Goal: Information Seeking & Learning: Learn about a topic

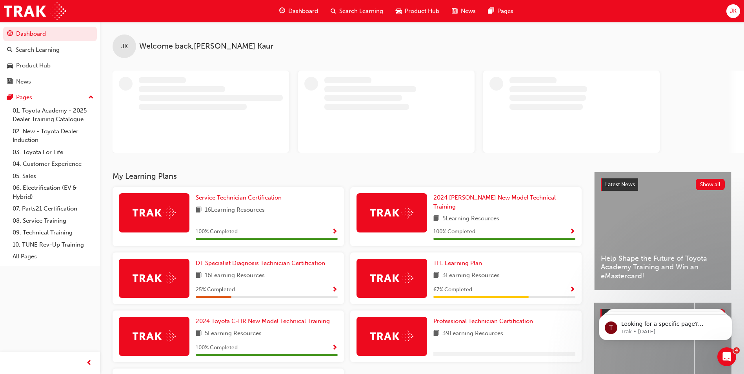
click at [360, 21] on div "Dashboard Search Learning Product Hub News Pages" at bounding box center [396, 11] width 253 height 22
click at [355, 13] on span "Search Learning" at bounding box center [361, 11] width 44 height 9
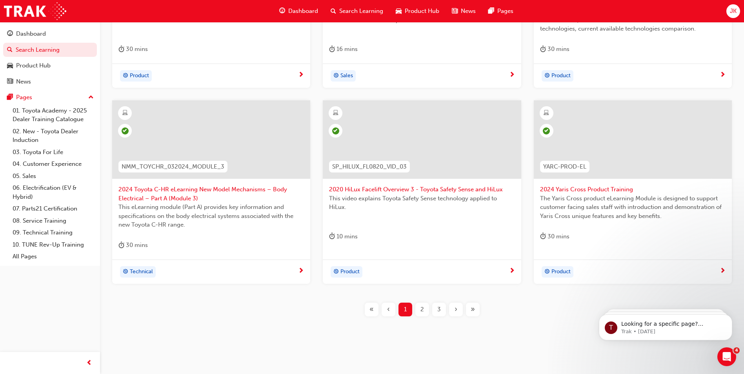
scroll to position [274, 0]
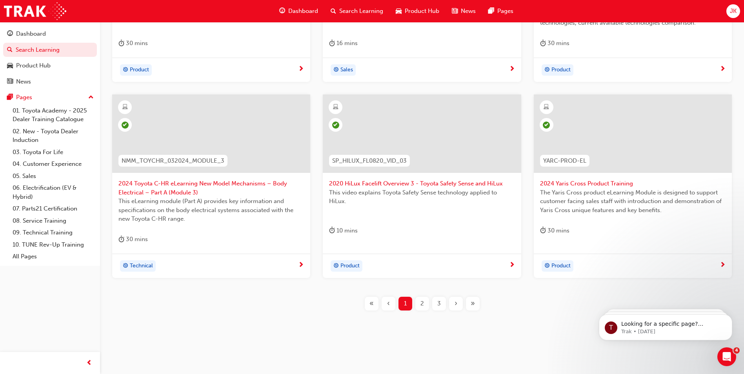
click at [439, 305] on span "3" at bounding box center [439, 303] width 4 height 9
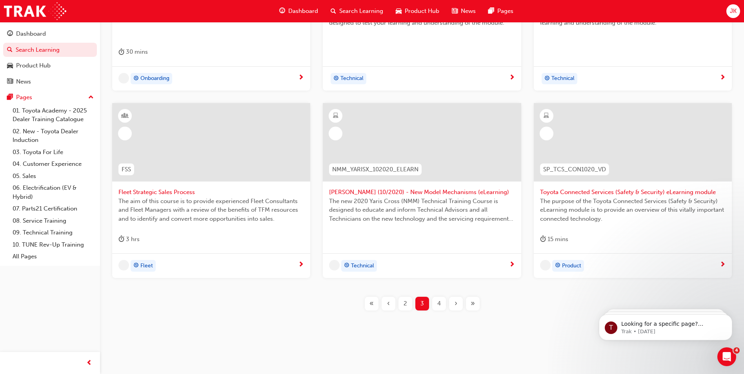
scroll to position [266, 0]
click at [439, 304] on span "4" at bounding box center [439, 303] width 4 height 9
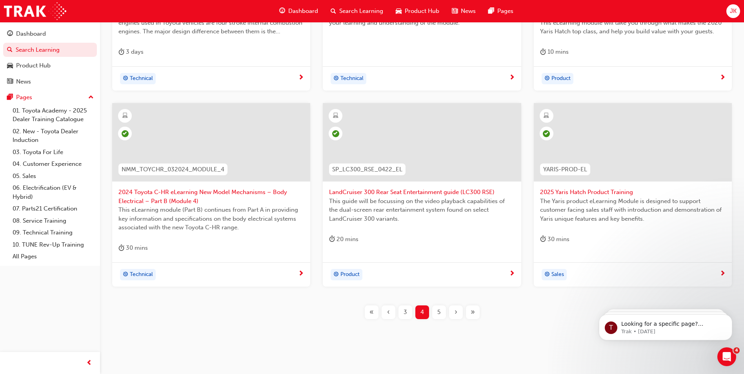
click at [460, 313] on div "›" at bounding box center [456, 313] width 14 height 14
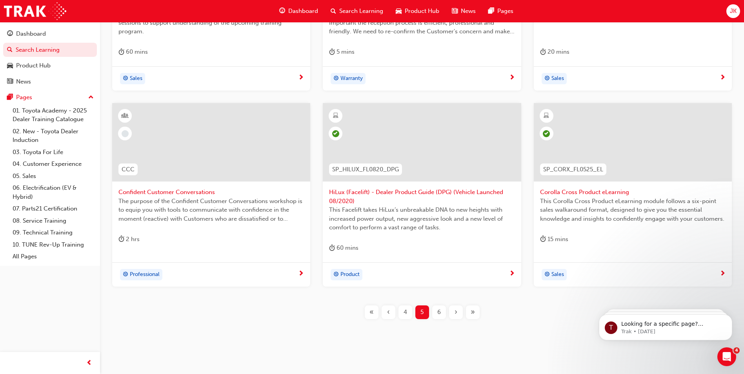
click at [459, 313] on div "›" at bounding box center [456, 313] width 14 height 14
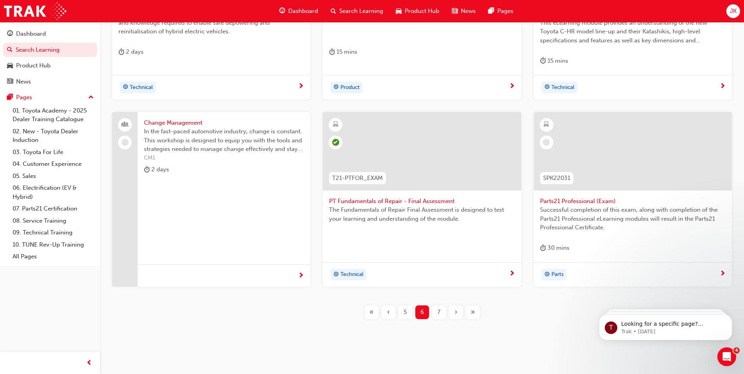
click at [460, 313] on div "›" at bounding box center [456, 313] width 14 height 14
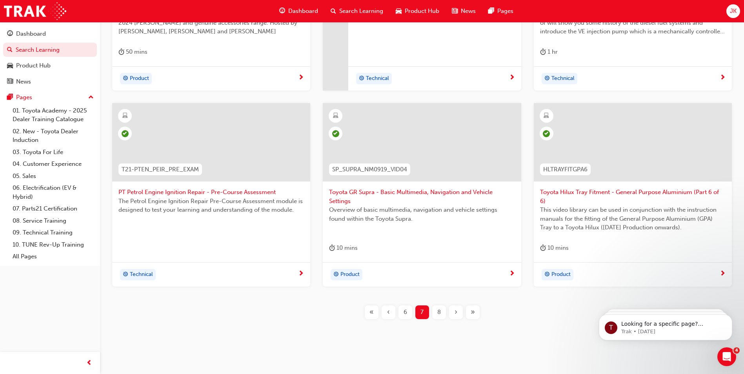
click at [460, 313] on div "›" at bounding box center [456, 313] width 14 height 14
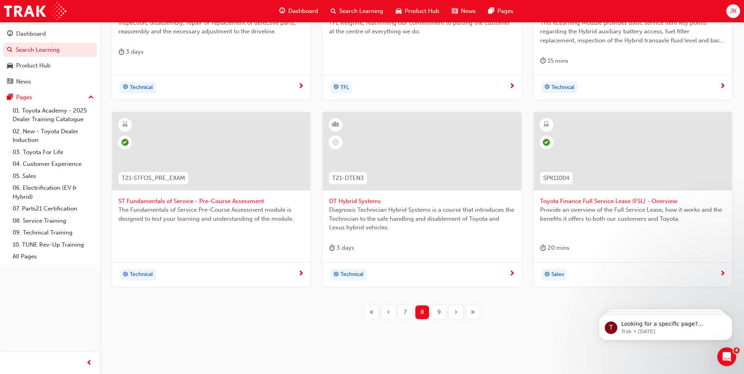
click at [458, 311] on div "›" at bounding box center [456, 313] width 14 height 14
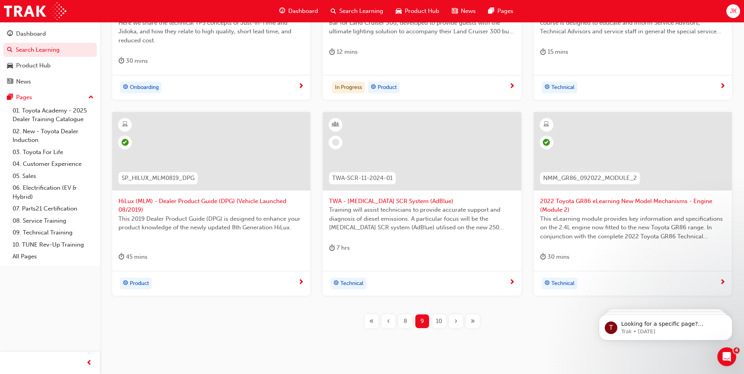
click at [457, 318] on div "›" at bounding box center [456, 322] width 14 height 14
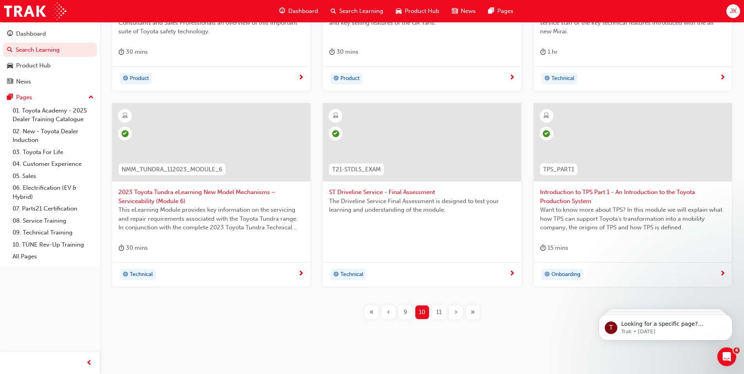
click at [458, 315] on div "›" at bounding box center [456, 313] width 14 height 14
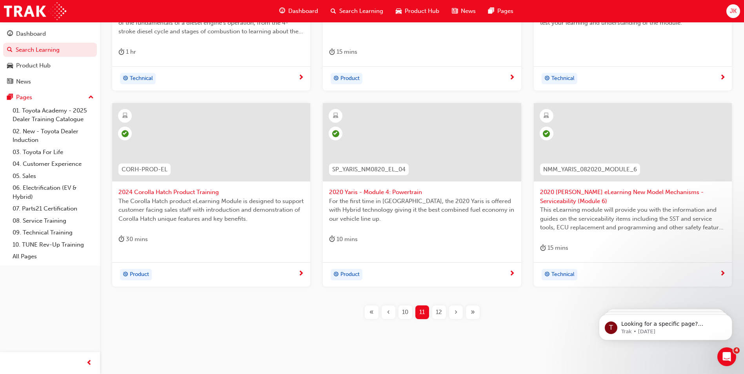
click at [458, 315] on div "›" at bounding box center [456, 313] width 14 height 14
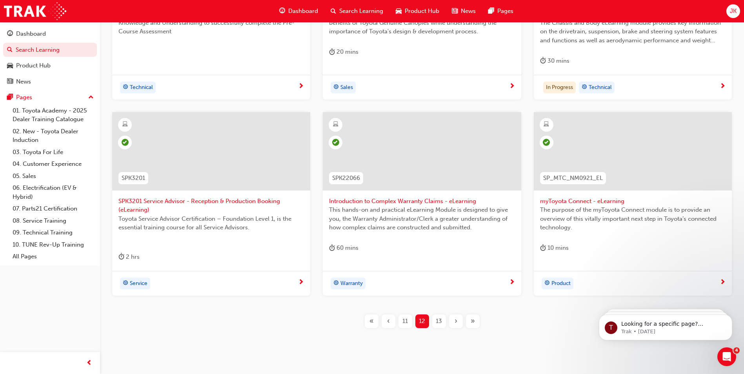
click at [456, 315] on div "›" at bounding box center [456, 322] width 14 height 14
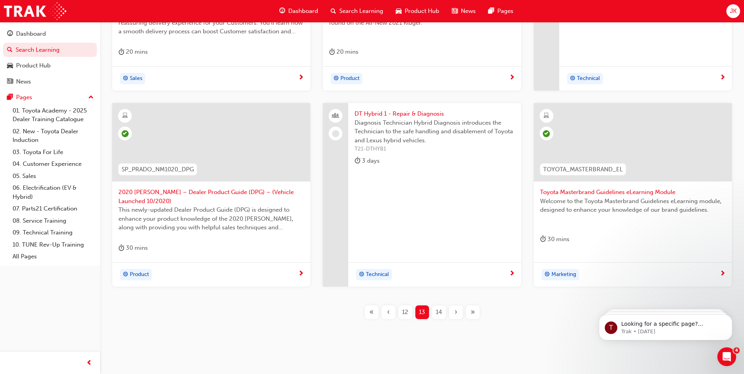
click at [456, 314] on span "›" at bounding box center [456, 312] width 3 height 9
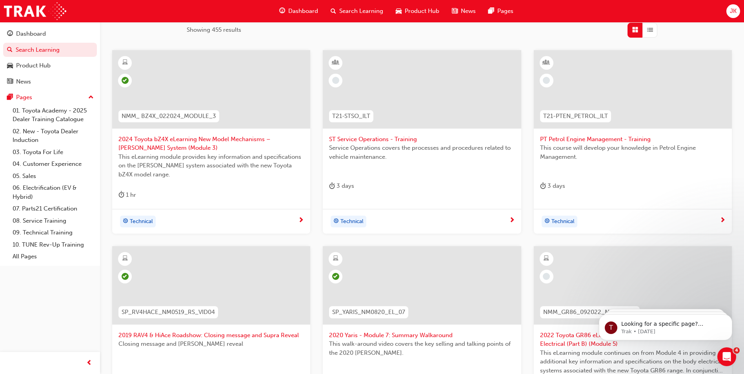
scroll to position [196, 0]
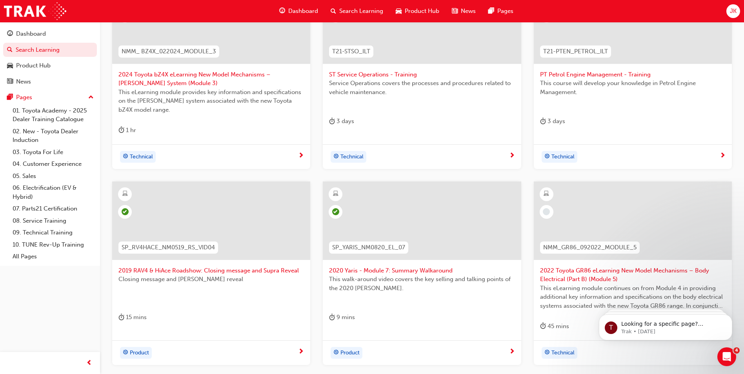
click at [578, 273] on span "2022 Toyota GR86 eLearning New Model Mechanisms – Body Electrical (Part B) (Mod…" at bounding box center [633, 275] width 186 height 18
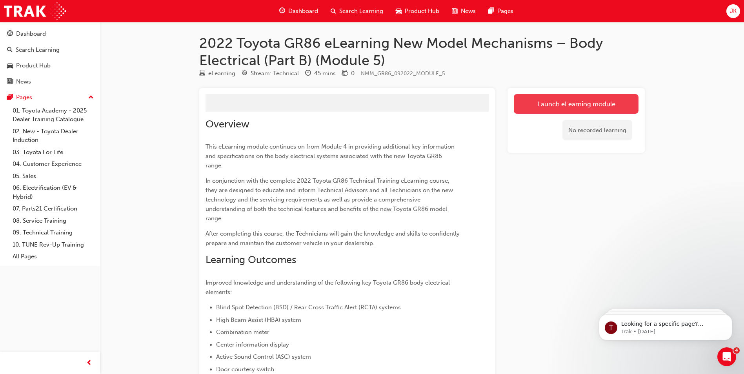
click at [590, 108] on button "Launch eLearning module" at bounding box center [576, 104] width 125 height 20
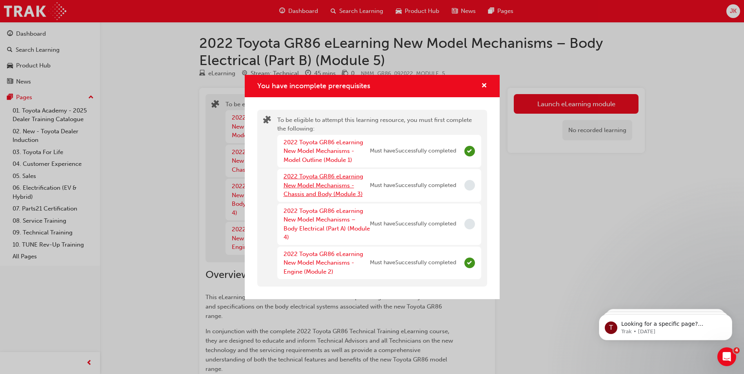
click at [341, 186] on link "2022 Toyota GR86 eLearning New Model Mechanisms - Chassis and Body (Module 3)" at bounding box center [324, 185] width 80 height 25
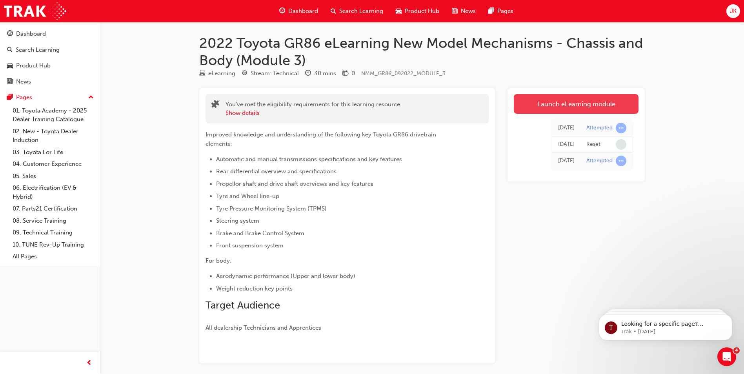
click at [569, 110] on link "Launch eLearning module" at bounding box center [576, 104] width 125 height 20
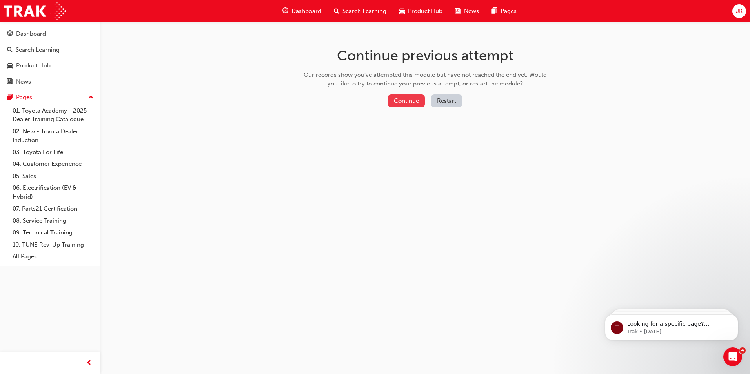
click at [413, 106] on button "Continue" at bounding box center [406, 101] width 37 height 13
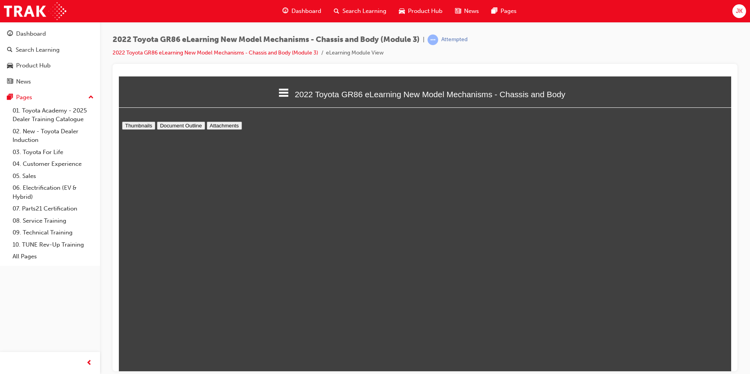
scroll to position [298, 619]
type input "37"
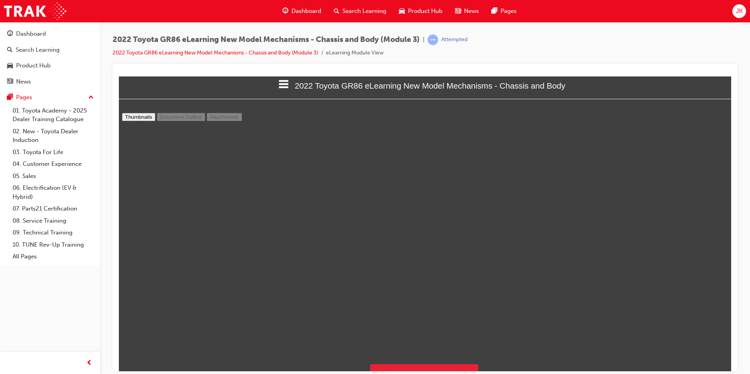
scroll to position [33, 0]
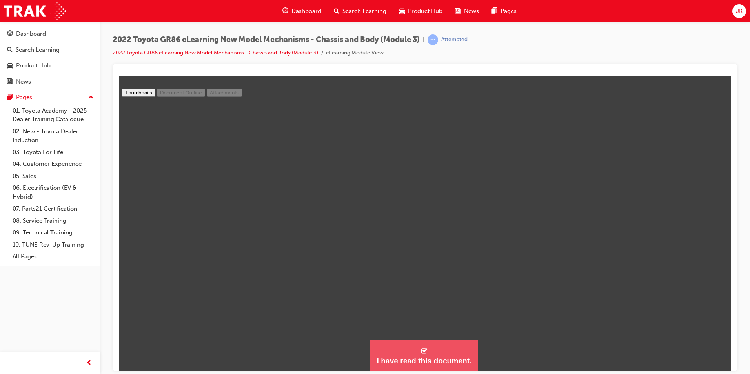
click at [417, 362] on div "I have read this document." at bounding box center [424, 360] width 95 height 9
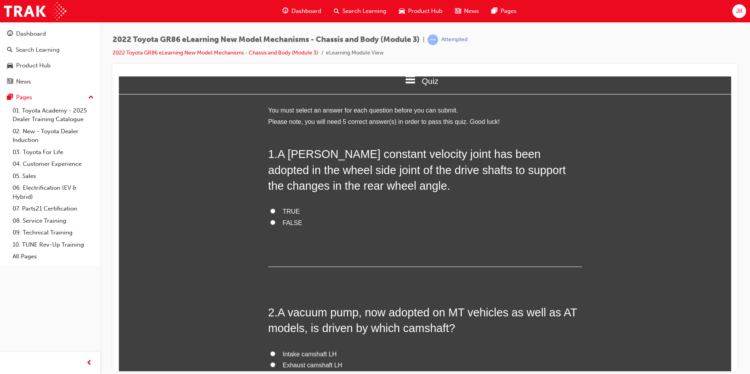
scroll to position [0, 0]
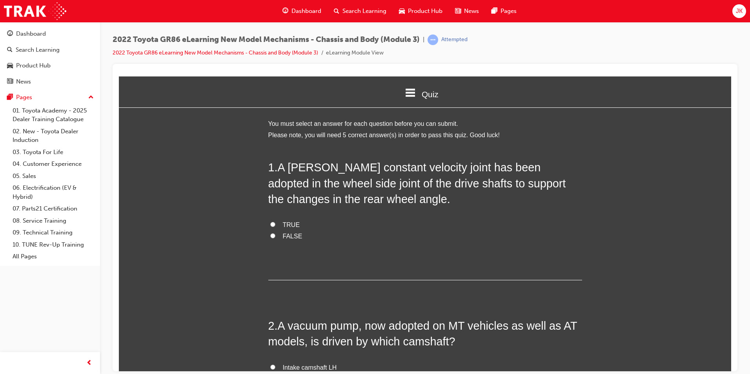
click at [286, 234] on span "FALSE" at bounding box center [293, 236] width 20 height 7
click at [275, 234] on input "FALSE" at bounding box center [272, 235] width 5 height 5
radio input "true"
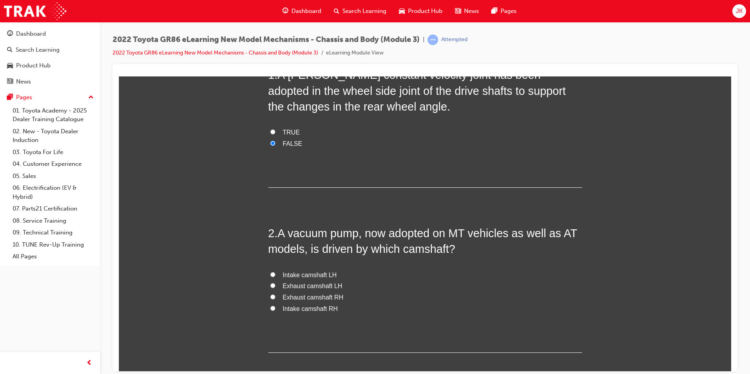
scroll to position [78, 0]
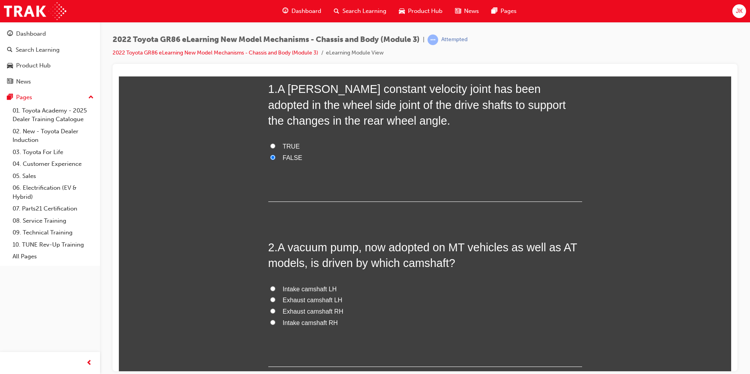
click at [284, 141] on label "TRUE" at bounding box center [425, 146] width 314 height 11
click at [275, 143] on input "TRUE" at bounding box center [272, 145] width 5 height 5
radio input "true"
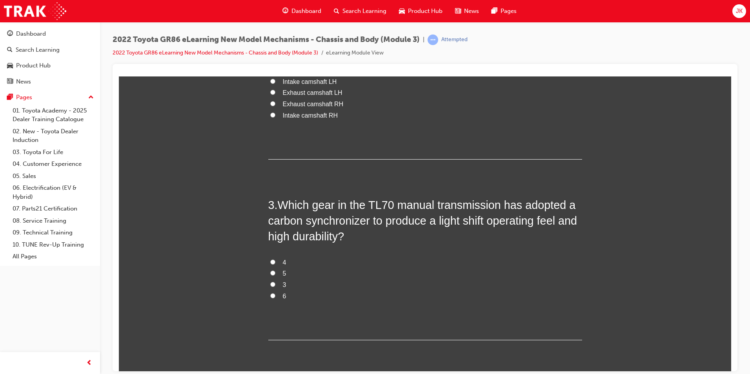
scroll to position [291, 0]
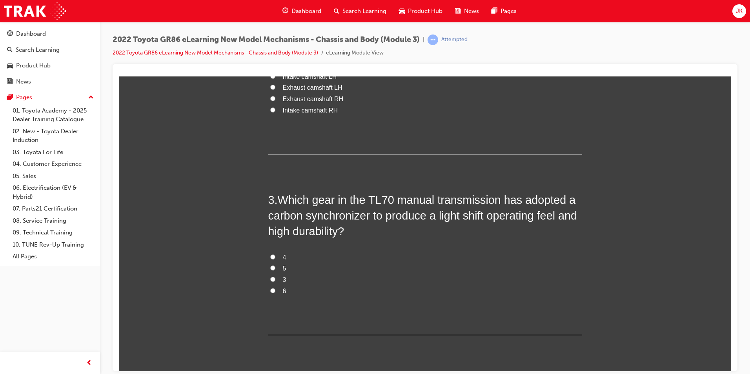
click at [272, 257] on label "4" at bounding box center [425, 257] width 314 height 11
click at [272, 257] on input "4" at bounding box center [272, 256] width 5 height 5
radio input "true"
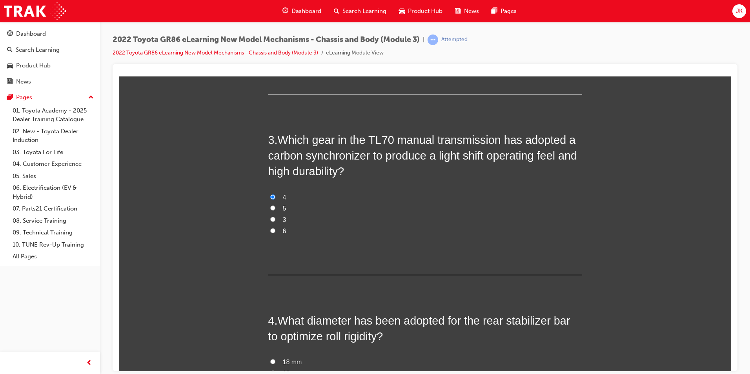
scroll to position [448, 0]
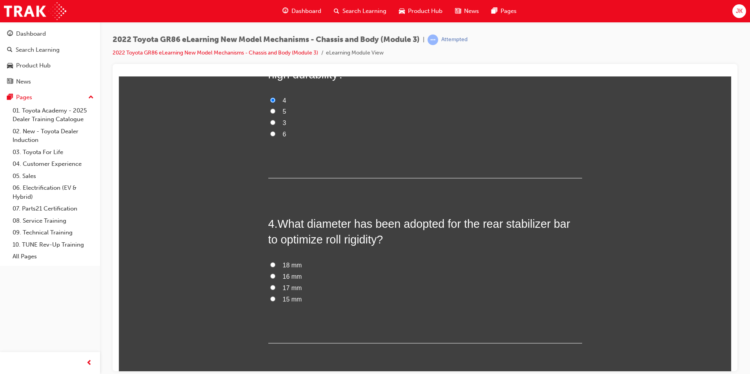
drag, startPoint x: 280, startPoint y: 298, endPoint x: 281, endPoint y: 293, distance: 4.3
click at [283, 297] on span "15 mm" at bounding box center [292, 299] width 19 height 7
click at [275, 297] on input "15 mm" at bounding box center [272, 298] width 5 height 5
radio input "true"
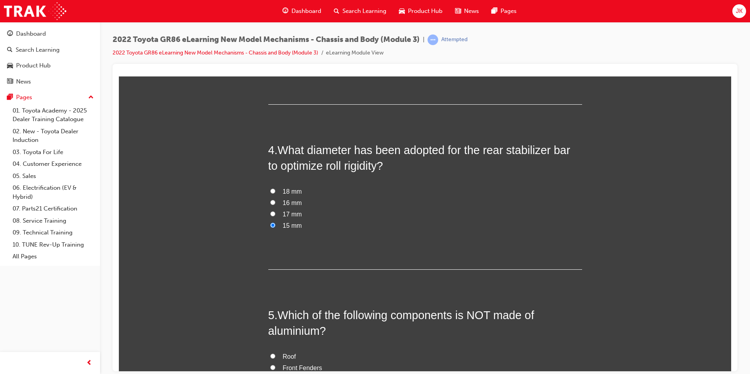
scroll to position [644, 0]
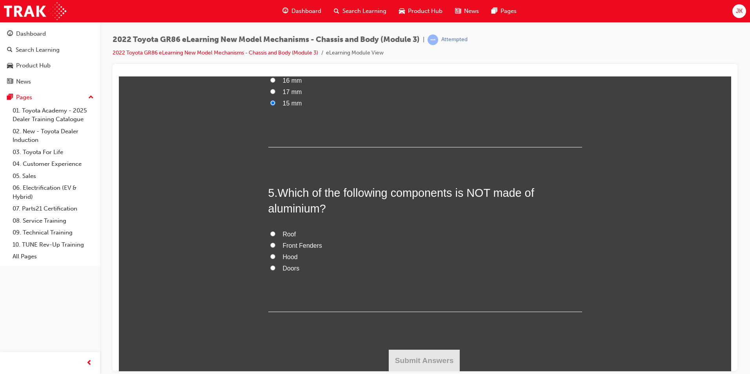
click at [291, 259] on span "Hood" at bounding box center [290, 256] width 15 height 7
click at [275, 259] on input "Hood" at bounding box center [272, 256] width 5 height 5
radio input "true"
click at [290, 269] on span "Doors" at bounding box center [291, 268] width 17 height 7
click at [275, 269] on input "Doors" at bounding box center [272, 267] width 5 height 5
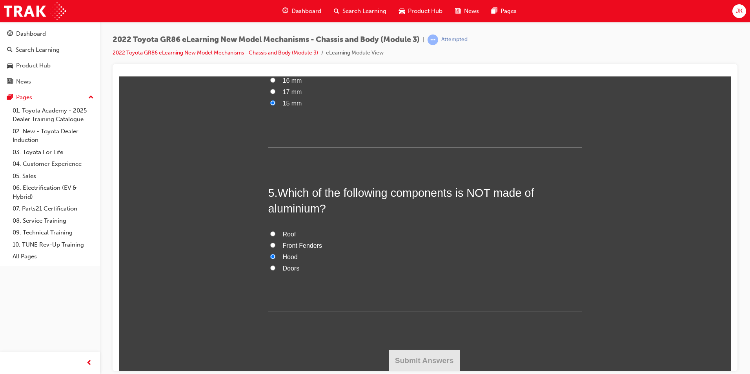
radio input "true"
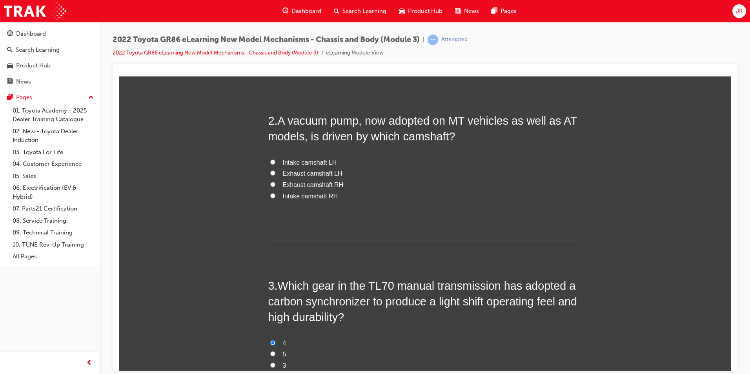
scroll to position [134, 0]
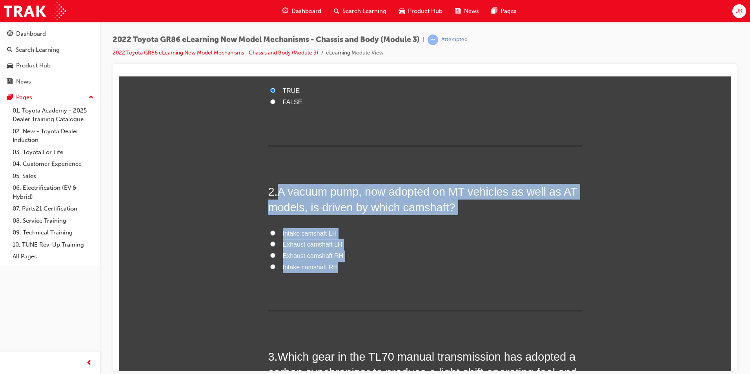
drag, startPoint x: 280, startPoint y: 192, endPoint x: 350, endPoint y: 271, distance: 105.8
click at [350, 271] on div "2 . A vacuum pump, now adopted on MT vehicles as well as AT models, is driven b…" at bounding box center [425, 247] width 314 height 127
copy div "A vacuum pump, now adopted on MT vehicles as well as AT models, is driven by wh…"
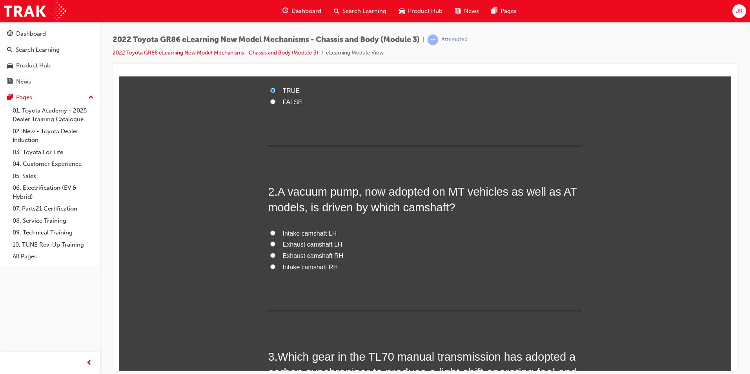
click at [308, 253] on span "Exhaust camshaft RH" at bounding box center [313, 255] width 61 height 7
click at [275, 253] on input "Exhaust camshaft RH" at bounding box center [272, 255] width 5 height 5
radio input "true"
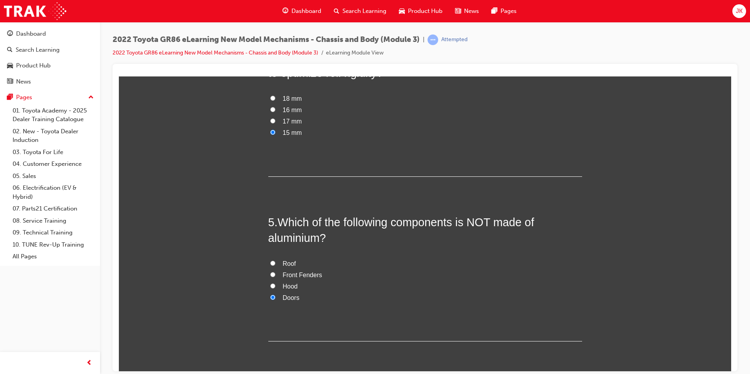
scroll to position [644, 0]
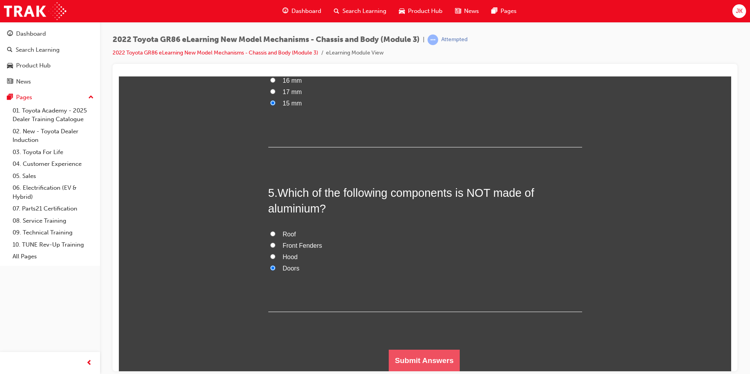
click at [437, 361] on button "Submit Answers" at bounding box center [424, 360] width 71 height 22
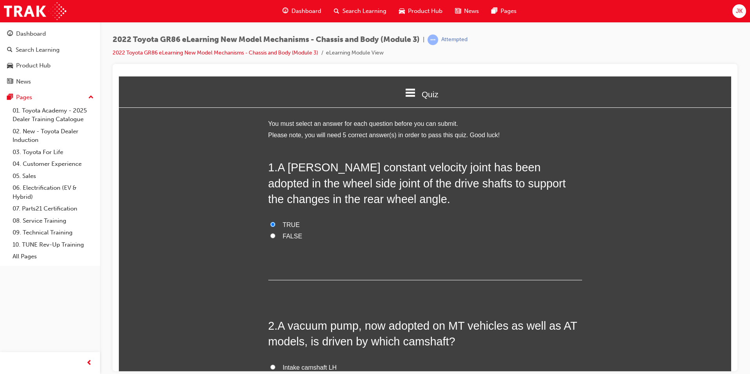
scroll to position [4, 4]
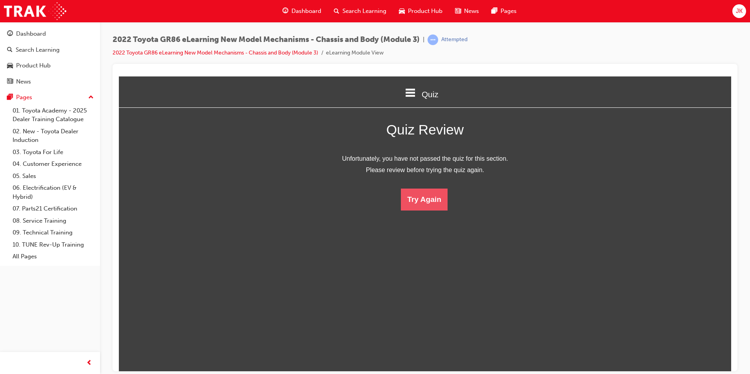
click at [425, 206] on button "Try Again" at bounding box center [424, 199] width 47 height 22
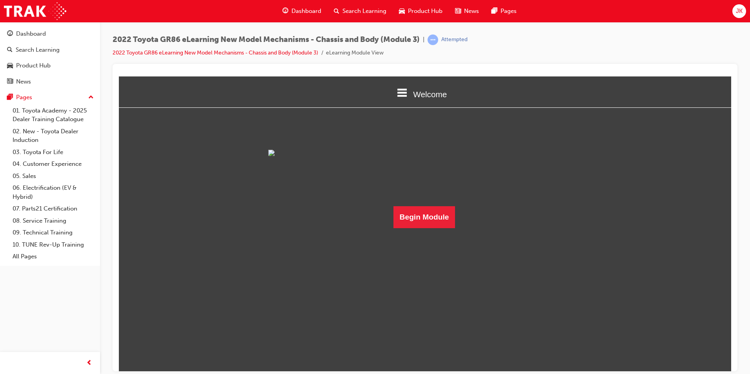
scroll to position [27, 0]
click at [432, 228] on button "Begin Module" at bounding box center [424, 217] width 62 height 22
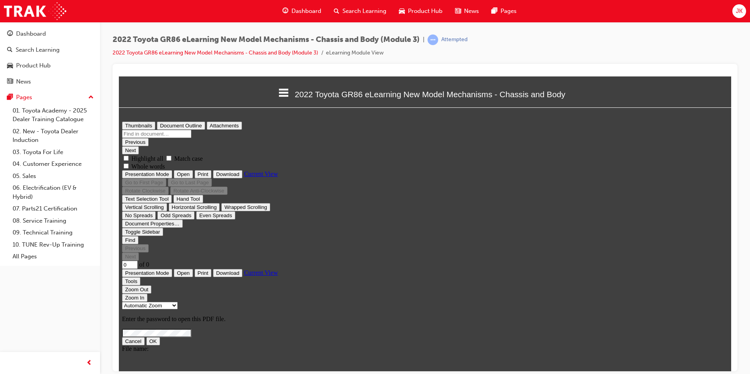
scroll to position [0, 0]
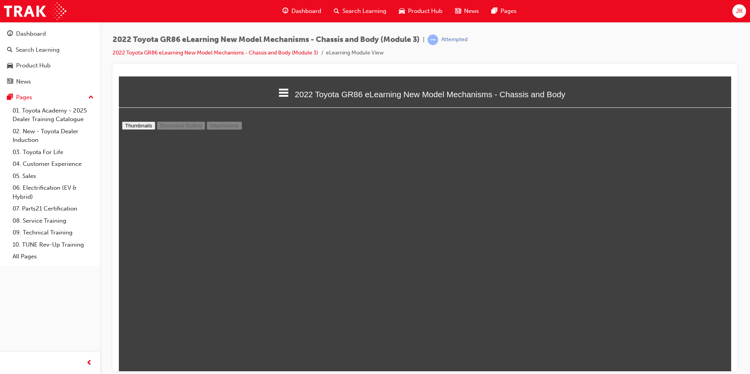
type input "15"
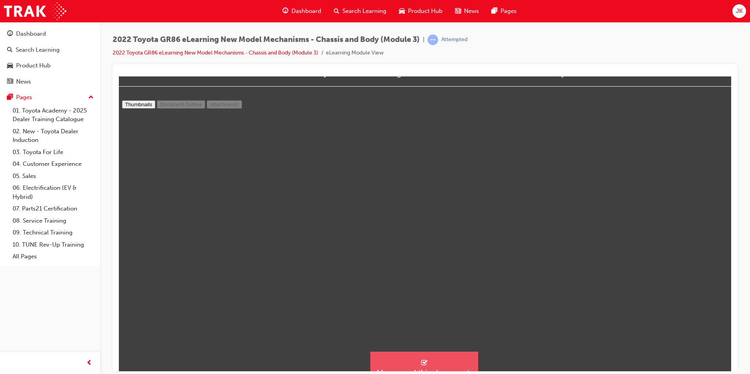
scroll to position [33, 0]
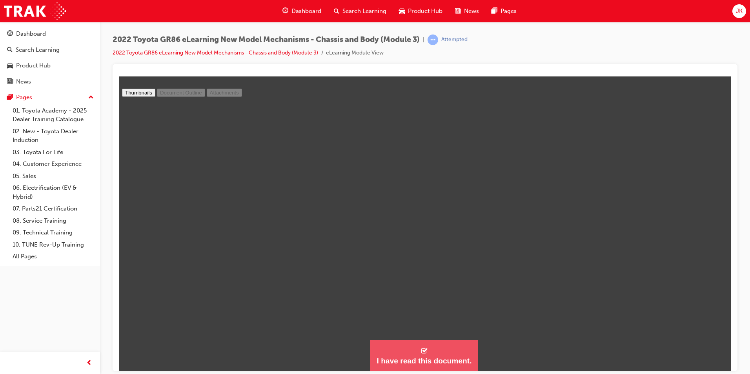
click at [443, 357] on div "I have read this document." at bounding box center [424, 360] width 95 height 9
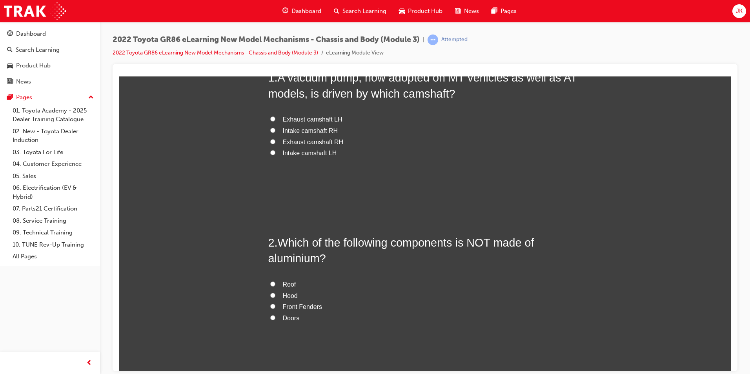
scroll to position [157, 0]
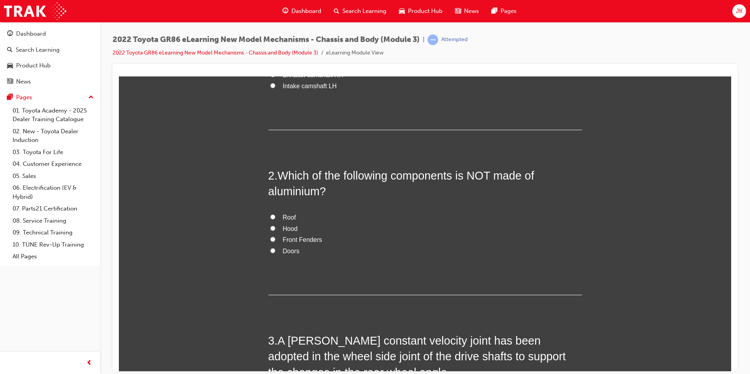
click at [291, 253] on span "Doors" at bounding box center [291, 250] width 17 height 7
click at [275, 253] on input "Doors" at bounding box center [272, 250] width 5 height 5
radio input "true"
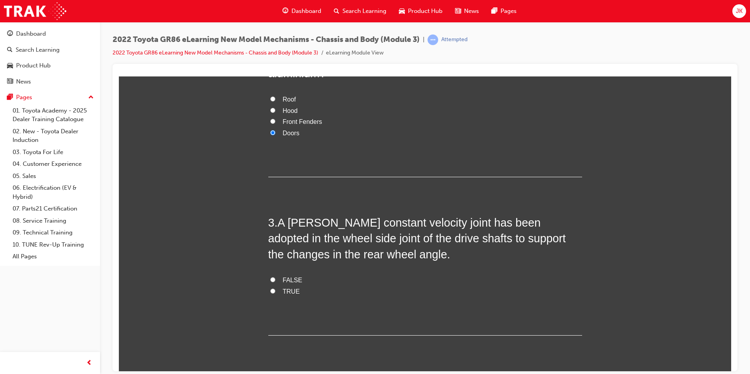
scroll to position [353, 0]
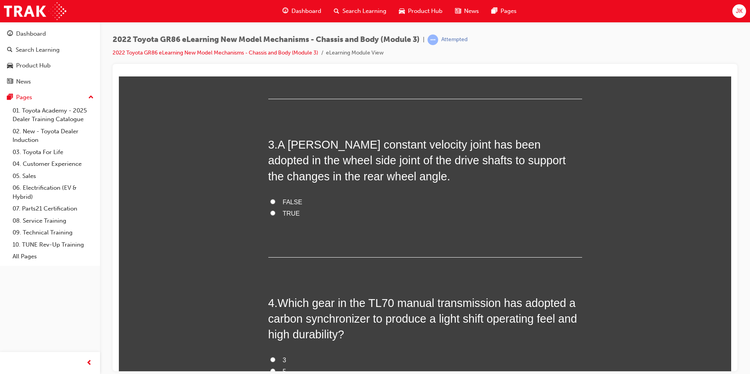
click at [295, 212] on label "TRUE" at bounding box center [425, 213] width 314 height 11
click at [275, 212] on input "TRUE" at bounding box center [272, 212] width 5 height 5
radio input "true"
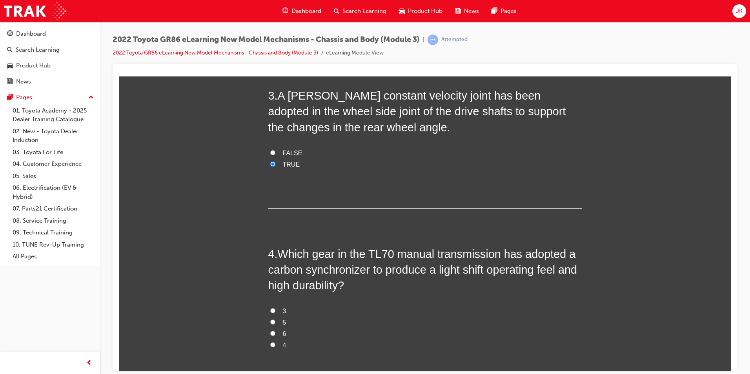
scroll to position [510, 0]
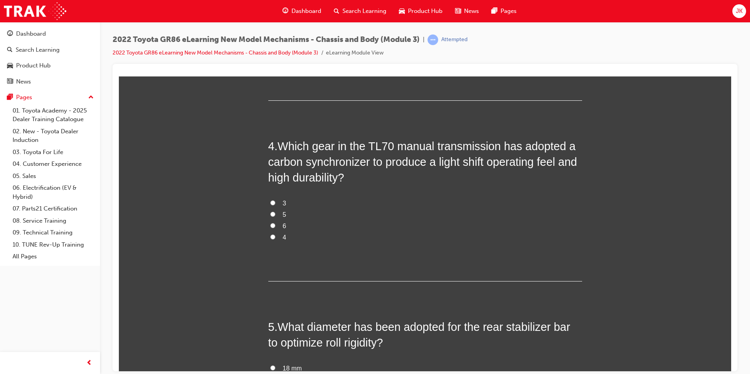
click at [283, 241] on label "4" at bounding box center [425, 237] width 314 height 11
click at [275, 239] on input "4" at bounding box center [272, 236] width 5 height 5
radio input "true"
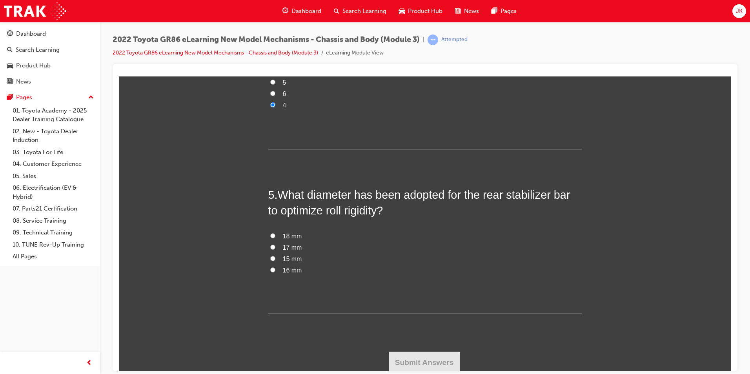
scroll to position [644, 0]
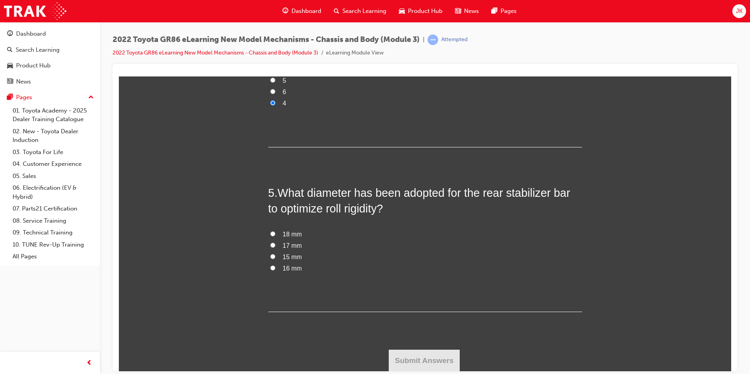
click at [298, 255] on span "15 mm" at bounding box center [292, 256] width 19 height 7
click at [275, 255] on input "15 mm" at bounding box center [272, 256] width 5 height 5
radio input "true"
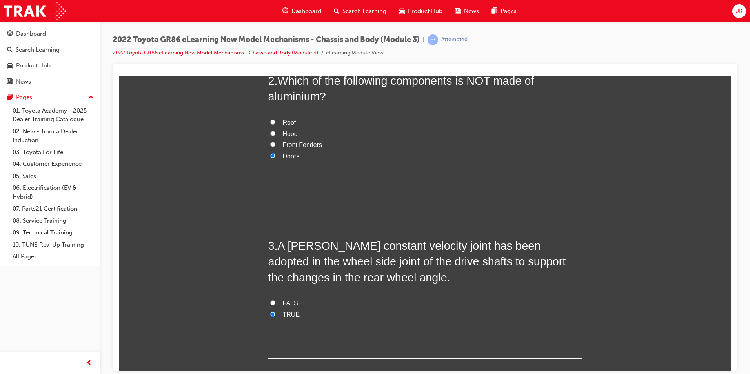
scroll to position [56, 0]
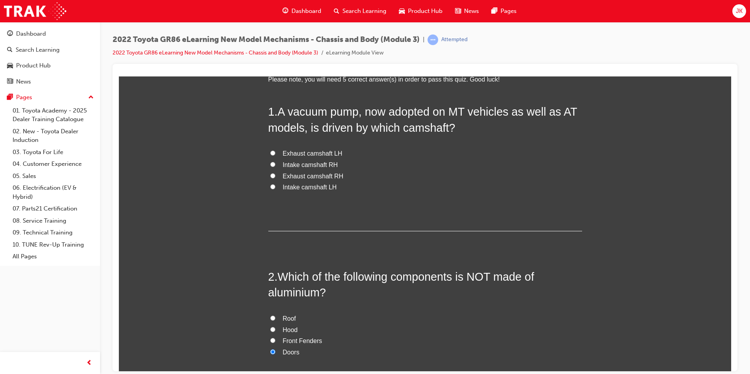
click at [323, 161] on span "Intake camshaft RH" at bounding box center [310, 164] width 55 height 7
click at [275, 162] on input "Intake camshaft RH" at bounding box center [272, 164] width 5 height 5
radio input "true"
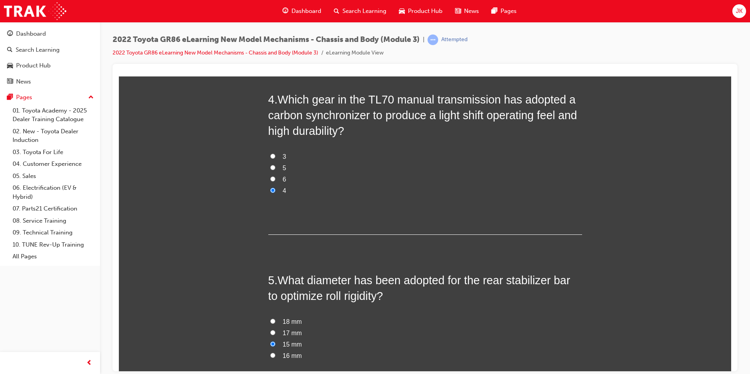
scroll to position [644, 0]
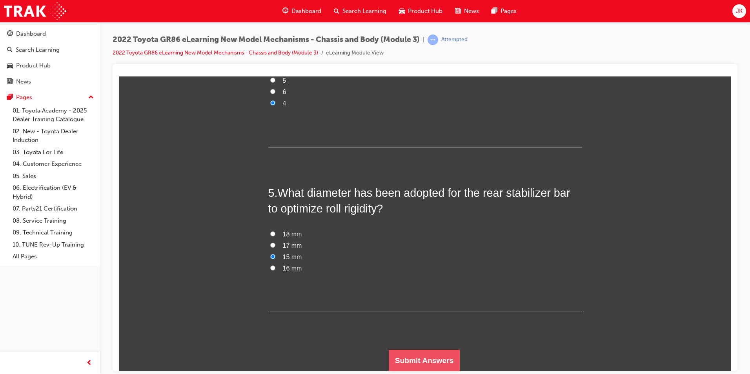
click at [424, 365] on button "Submit Answers" at bounding box center [424, 360] width 71 height 22
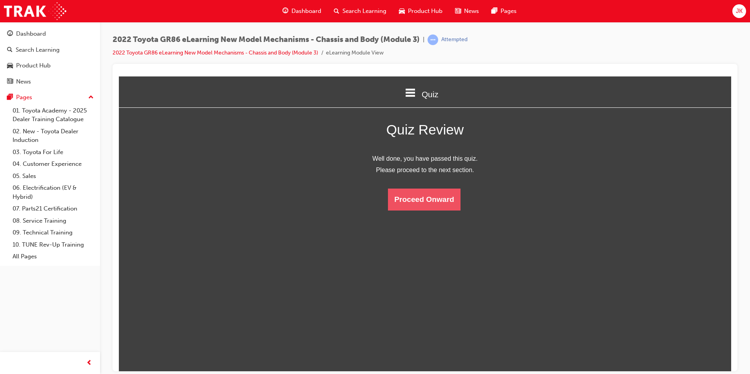
click at [422, 205] on button "Proceed Onward" at bounding box center [424, 199] width 72 height 22
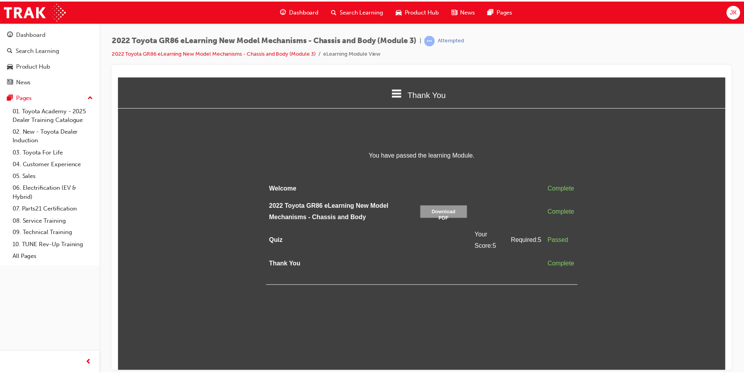
scroll to position [148, 624]
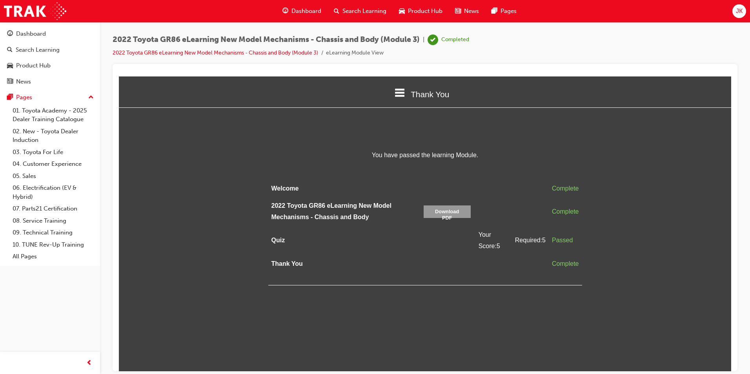
click at [348, 8] on span "Search Learning" at bounding box center [364, 11] width 44 height 9
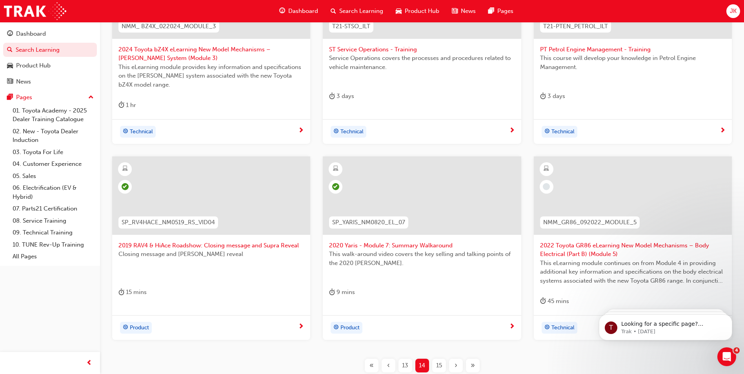
scroll to position [235, 0]
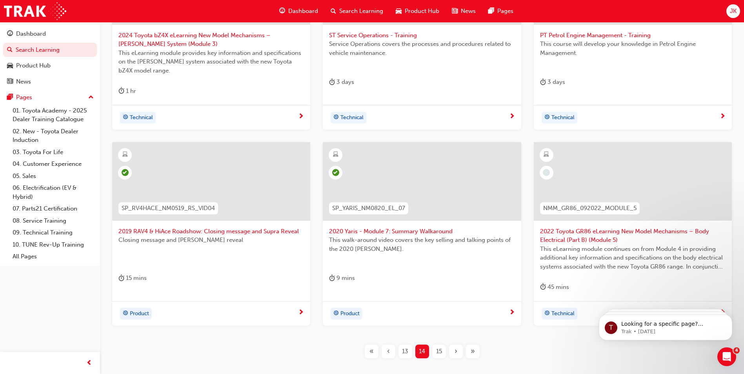
click at [566, 227] on span "2022 Toyota GR86 eLearning New Model Mechanisms – Body Electrical (Part B) (Mod…" at bounding box center [633, 236] width 186 height 18
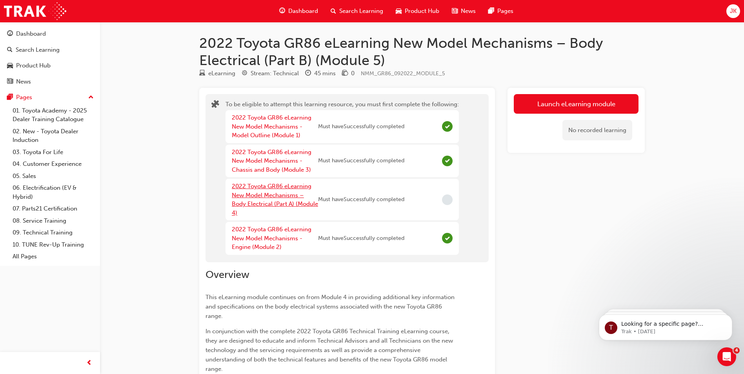
click at [268, 195] on link "2022 Toyota GR86 eLearning New Model Mechanisms – Body Electrical (Part A) (Mod…" at bounding box center [275, 200] width 86 height 34
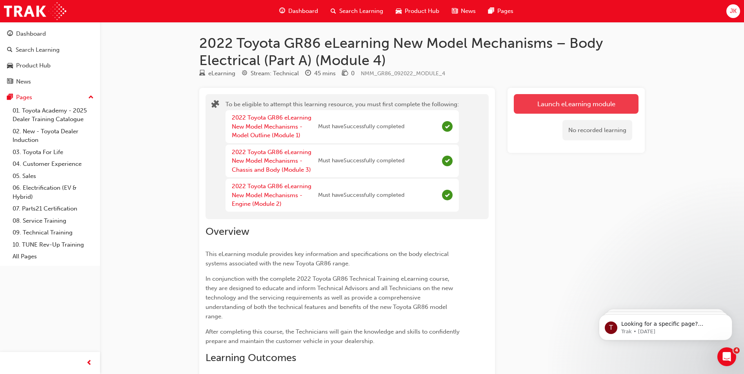
drag, startPoint x: 539, startPoint y: 107, endPoint x: 545, endPoint y: 105, distance: 6.6
click at [545, 105] on button "Launch eLearning module" at bounding box center [576, 104] width 125 height 20
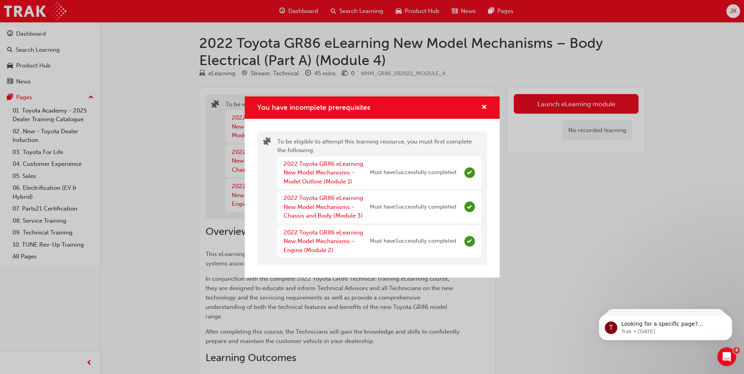
drag, startPoint x: 639, startPoint y: 282, endPoint x: 646, endPoint y: 238, distance: 43.7
click at [646, 239] on div "You have incomplete prerequisites To be eligible to attempt this learning resou…" at bounding box center [372, 187] width 744 height 374
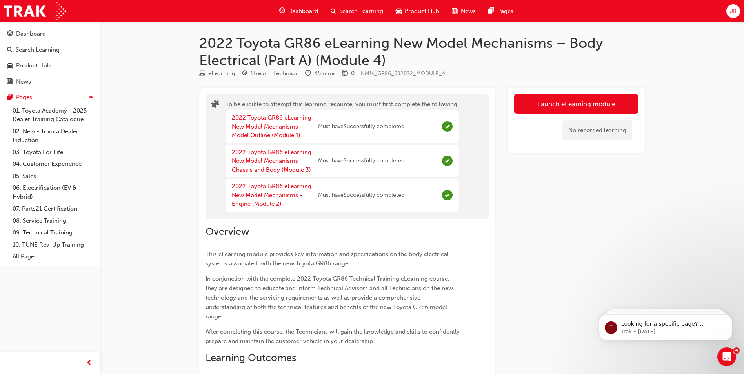
drag, startPoint x: 573, startPoint y: 102, endPoint x: 589, endPoint y: 63, distance: 42.4
click at [587, 68] on div "2022 Toyota GR86 eLearning New Model Mechanisms – Body Electrical (Part A) (Mod…" at bounding box center [422, 362] width 471 height 655
click at [578, 105] on button "Launch eLearning module" at bounding box center [576, 104] width 125 height 20
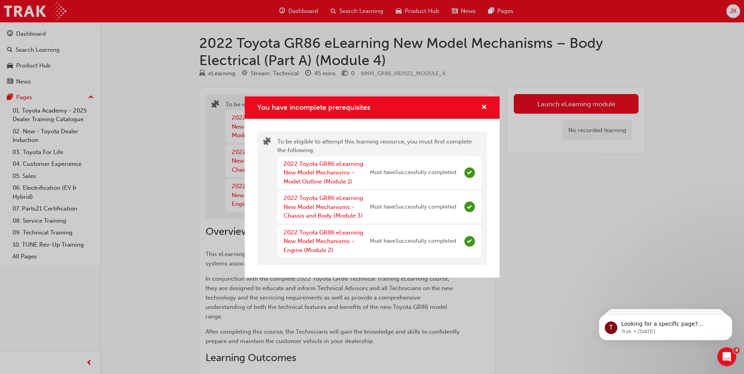
click at [590, 206] on div "You have incomplete prerequisites To be eligible to attempt this learning resou…" at bounding box center [372, 187] width 744 height 374
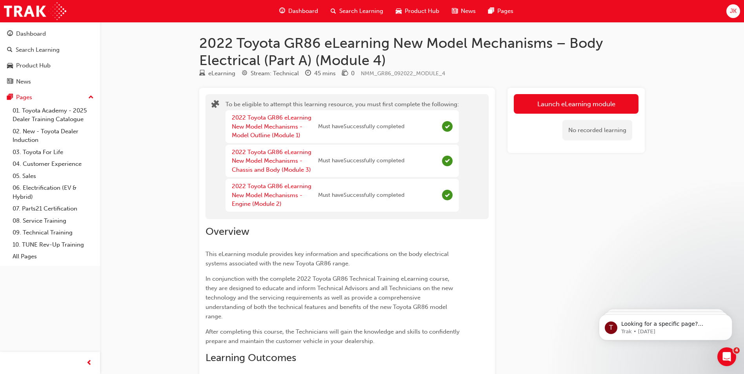
drag, startPoint x: 553, startPoint y: 184, endPoint x: 549, endPoint y: 181, distance: 4.8
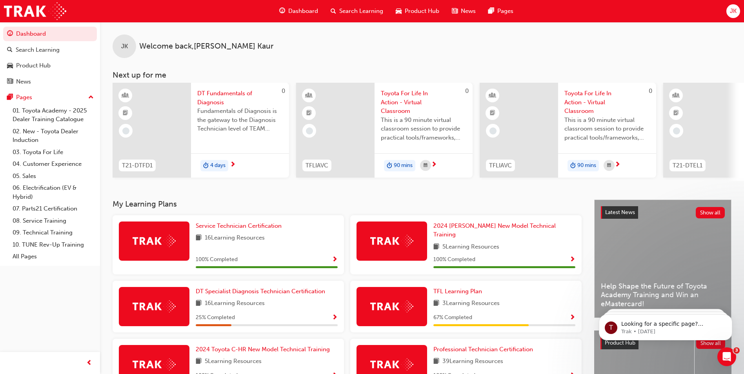
click at [344, 14] on span "Search Learning" at bounding box center [361, 11] width 44 height 9
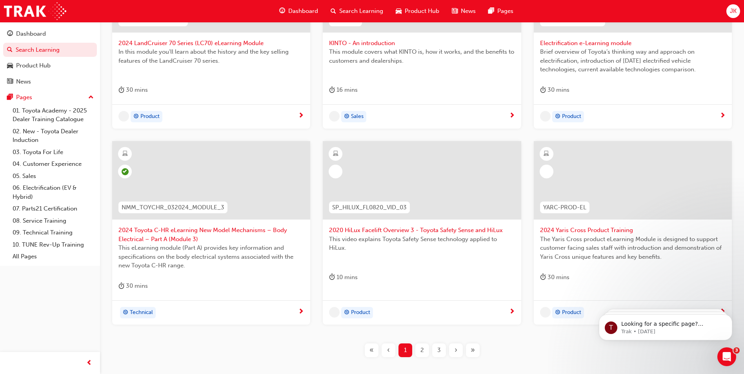
scroll to position [274, 0]
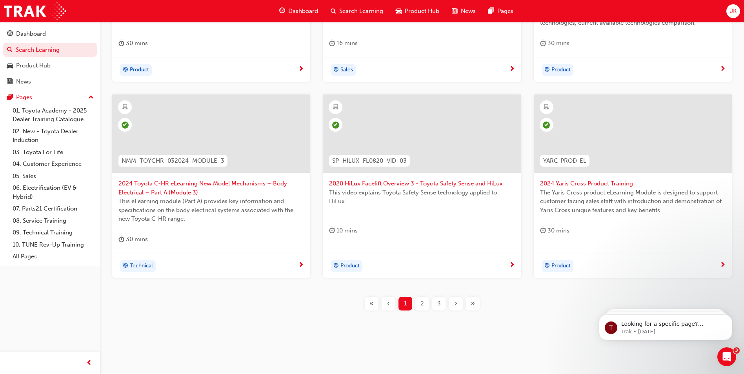
click at [441, 304] on div "3" at bounding box center [439, 304] width 14 height 14
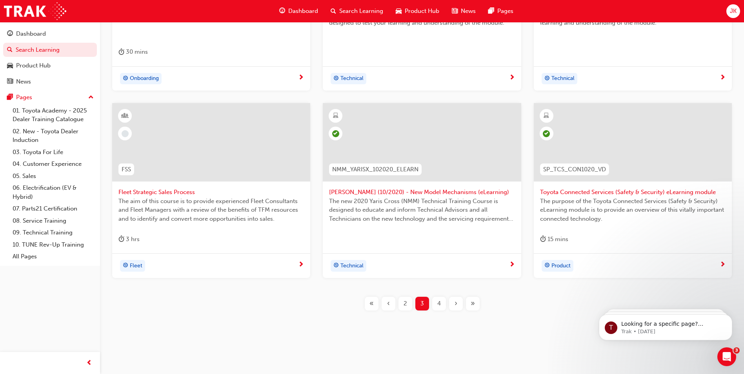
click at [450, 305] on button "›" at bounding box center [456, 304] width 17 height 14
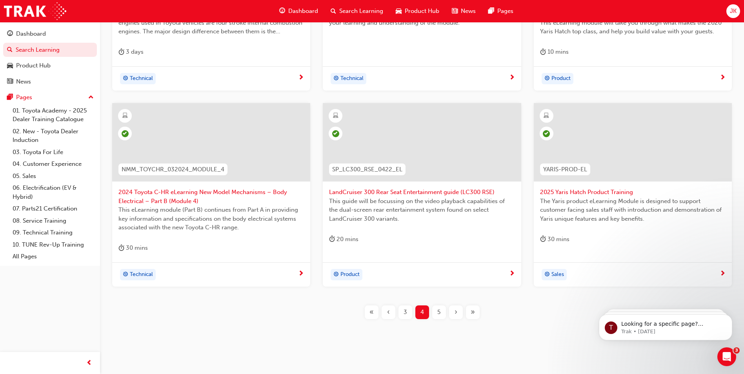
click at [457, 310] on div "›" at bounding box center [456, 313] width 14 height 14
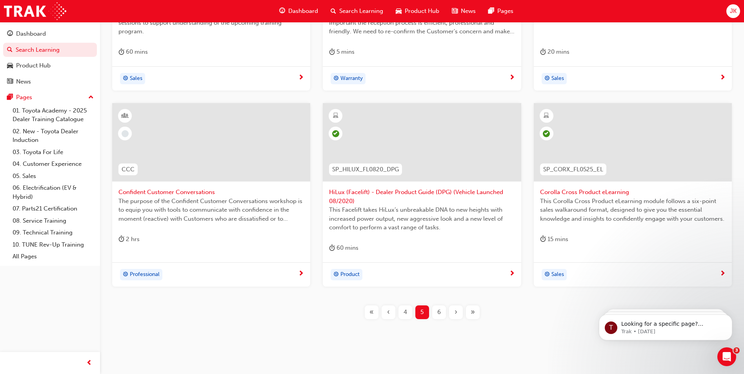
click at [459, 308] on div "›" at bounding box center [456, 313] width 14 height 14
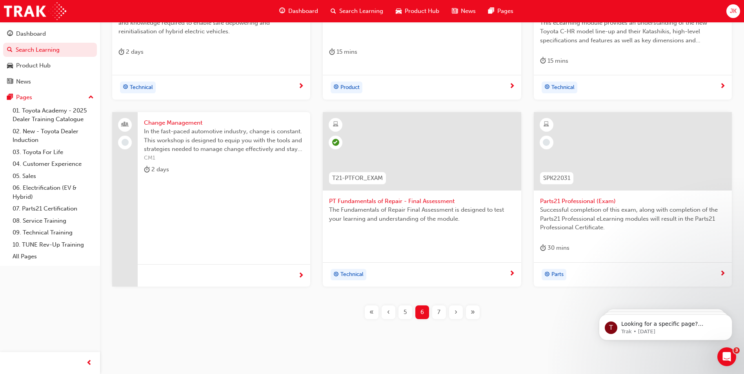
click at [459, 308] on div "›" at bounding box center [456, 313] width 14 height 14
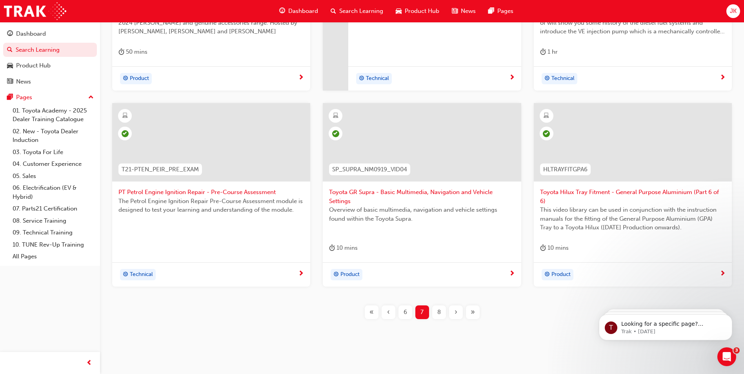
click at [460, 309] on div "›" at bounding box center [456, 313] width 14 height 14
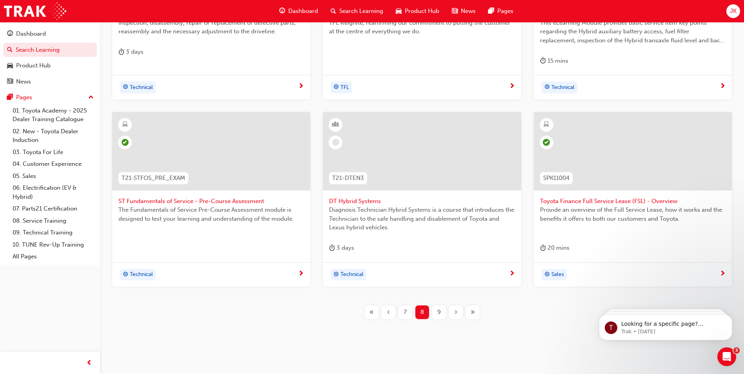
click at [460, 307] on div "›" at bounding box center [456, 313] width 14 height 14
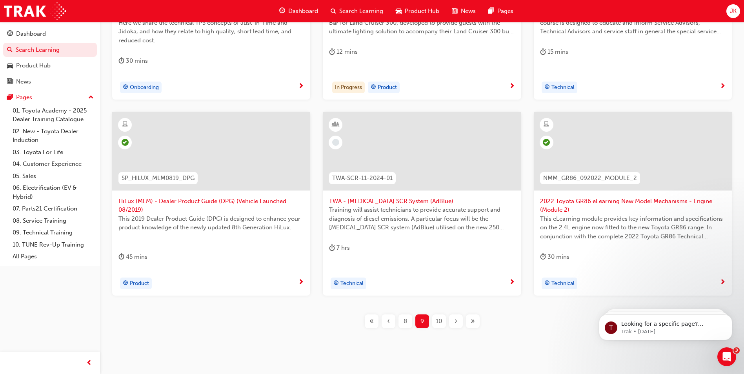
click at [459, 320] on div "›" at bounding box center [456, 322] width 14 height 14
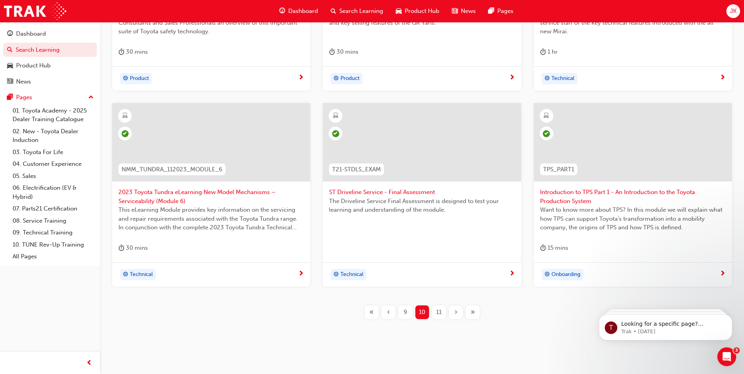
click at [457, 315] on span "›" at bounding box center [456, 312] width 3 height 9
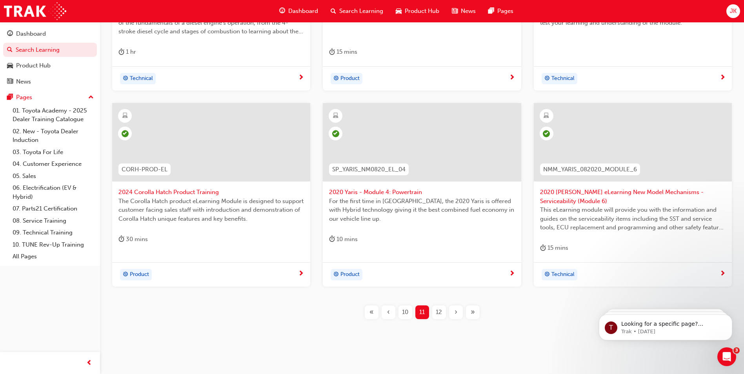
click at [456, 315] on span "›" at bounding box center [456, 312] width 3 height 9
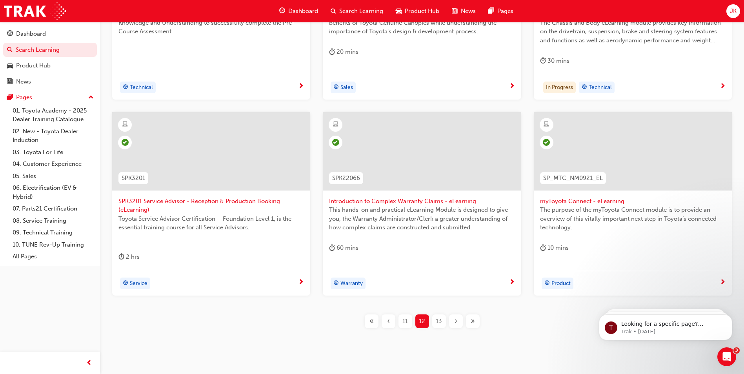
click at [455, 320] on span "›" at bounding box center [456, 321] width 3 height 9
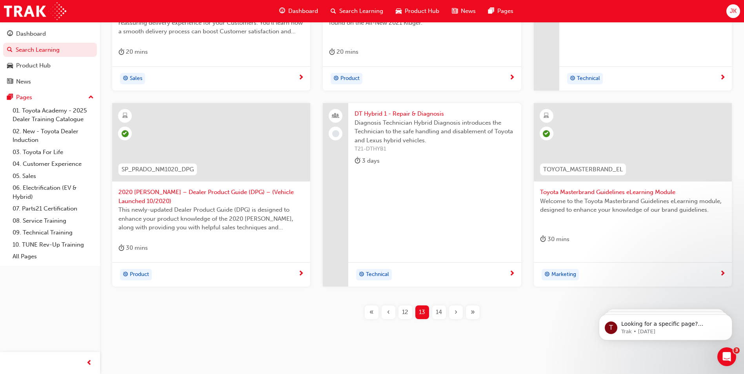
click at [455, 313] on span "›" at bounding box center [456, 312] width 3 height 9
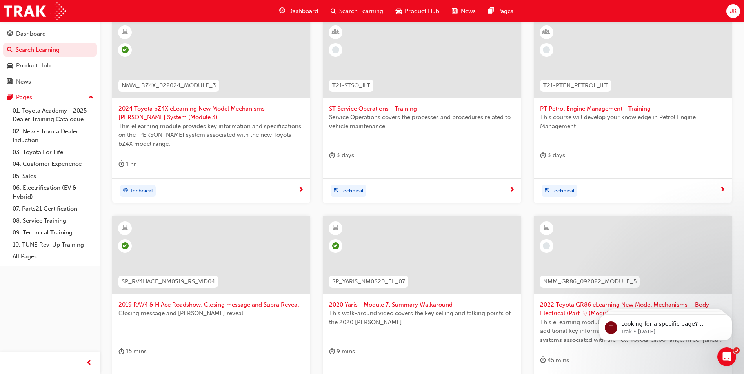
scroll to position [148, 0]
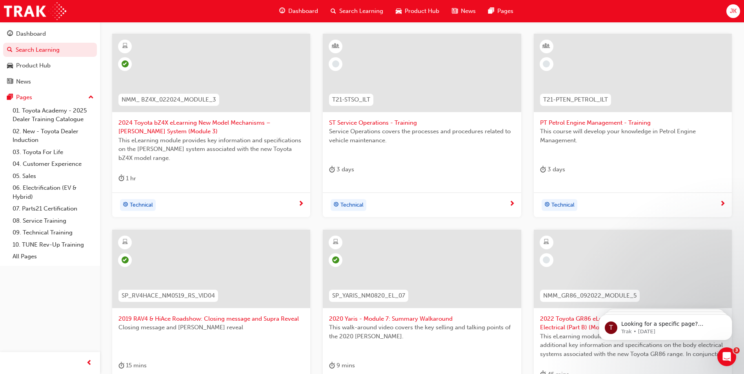
click at [575, 324] on span "2022 Toyota GR86 eLearning New Model Mechanisms – Body Electrical (Part B) (Mod…" at bounding box center [633, 324] width 186 height 18
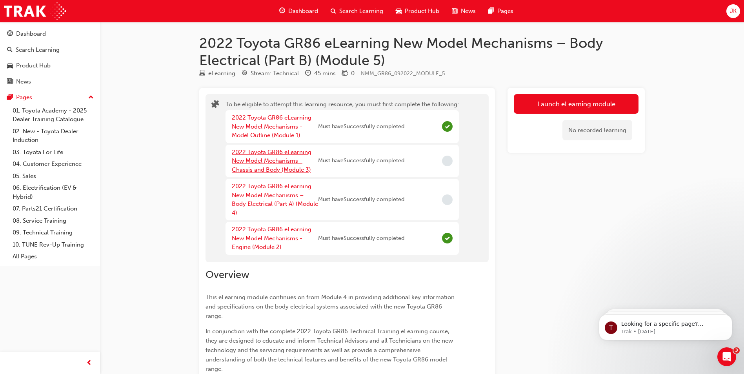
click at [280, 162] on link "2022 Toyota GR86 eLearning New Model Mechanisms - Chassis and Body (Module 3)" at bounding box center [272, 161] width 80 height 25
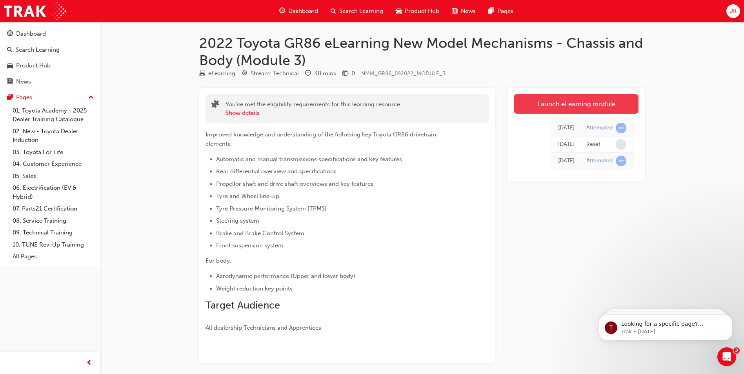
click at [537, 102] on link "Launch eLearning module" at bounding box center [576, 104] width 125 height 20
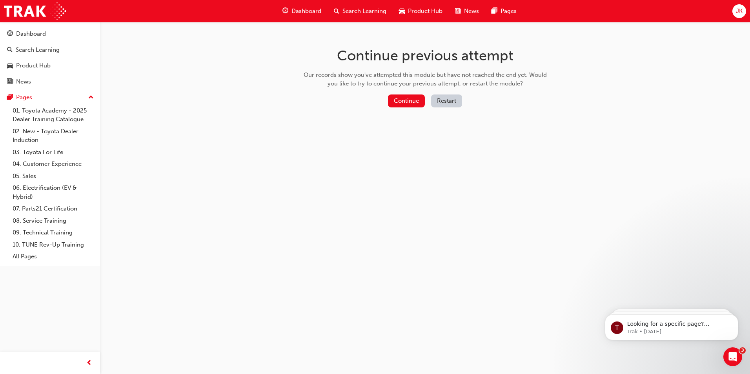
click at [443, 101] on button "Restart" at bounding box center [446, 101] width 31 height 13
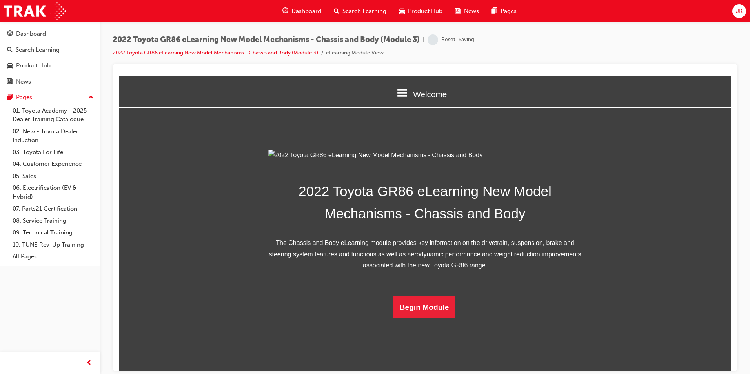
scroll to position [112, 0]
click at [446, 318] on button "Begin Module" at bounding box center [424, 307] width 62 height 22
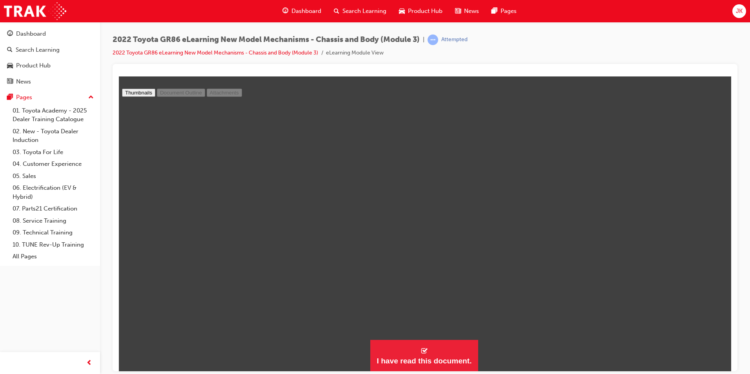
scroll to position [0, 0]
drag, startPoint x: 725, startPoint y: 309, endPoint x: 717, endPoint y: 93, distance: 215.5
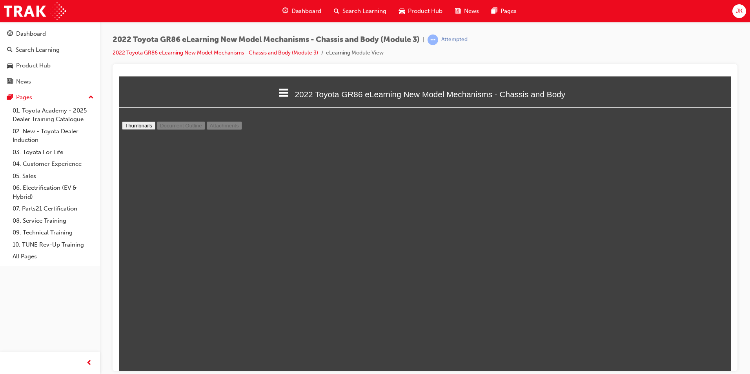
scroll to position [5216, 0]
type input "26"
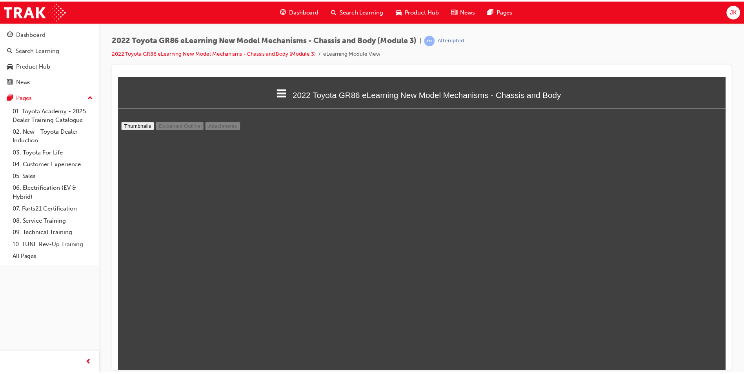
scroll to position [5413, 0]
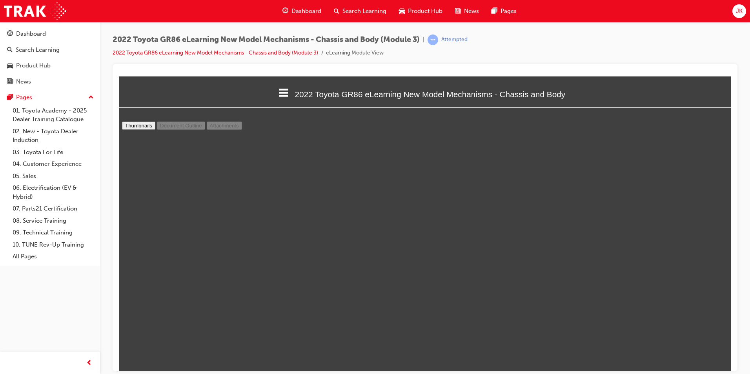
click at [371, 7] on span "Search Learning" at bounding box center [364, 11] width 44 height 9
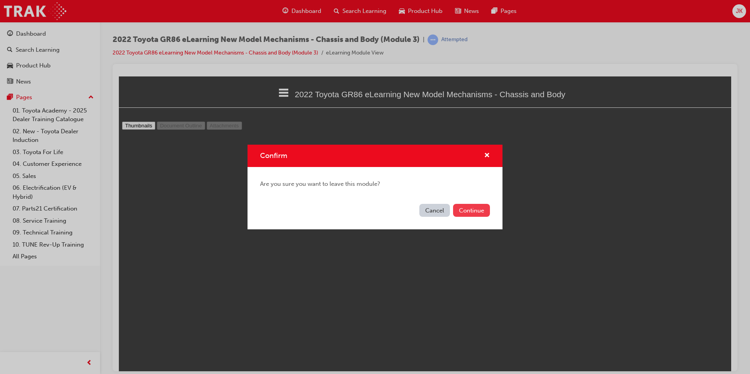
click at [464, 209] on button "Continue" at bounding box center [471, 210] width 37 height 13
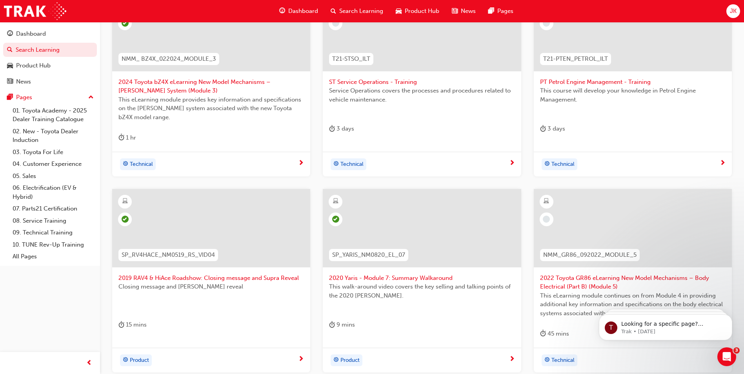
scroll to position [189, 0]
click at [583, 282] on span "2022 Toyota GR86 eLearning New Model Mechanisms – Body Electrical (Part B) (Mod…" at bounding box center [633, 282] width 186 height 18
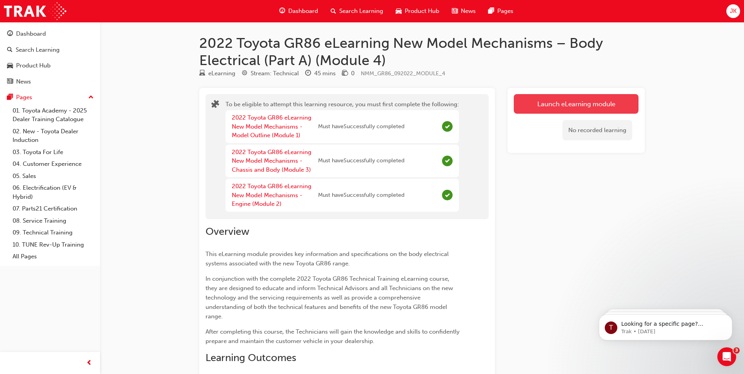
click at [542, 108] on button "Launch eLearning module" at bounding box center [576, 104] width 125 height 20
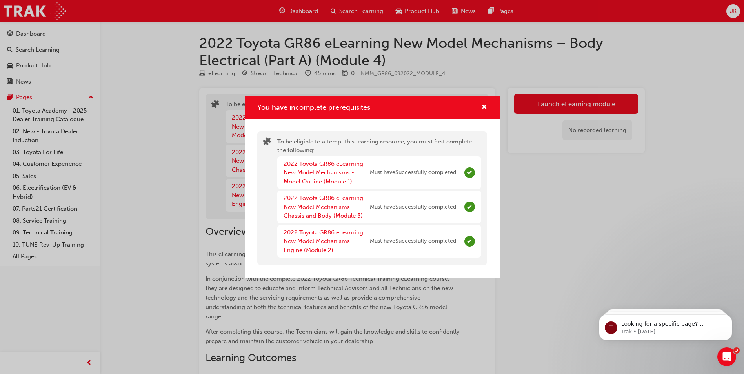
click at [565, 204] on div "You have incomplete prerequisites To be eligible to attempt this learning resou…" at bounding box center [372, 187] width 744 height 374
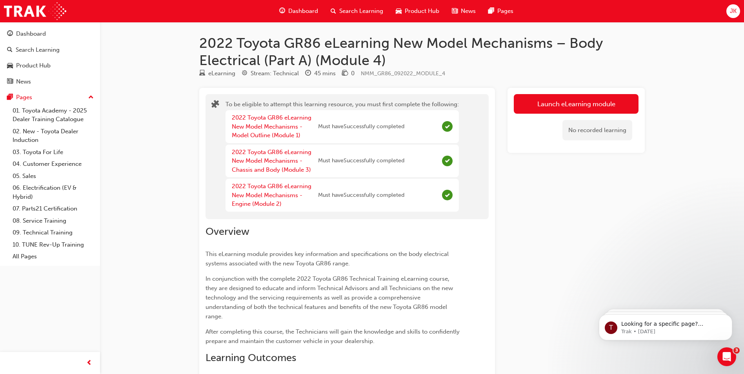
drag, startPoint x: 574, startPoint y: 206, endPoint x: 567, endPoint y: 215, distance: 10.8
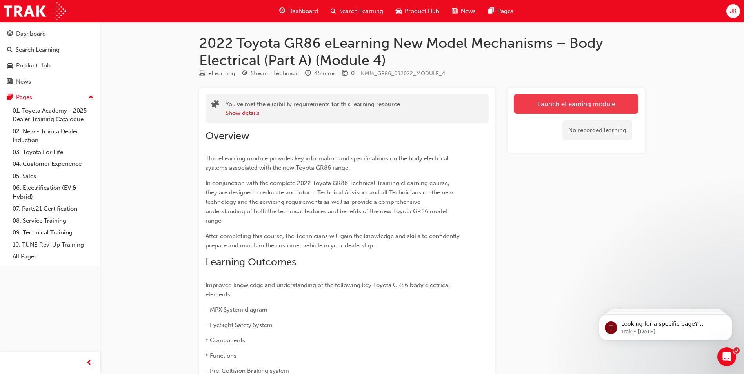
click at [562, 102] on link "Launch eLearning module" at bounding box center [576, 104] width 125 height 20
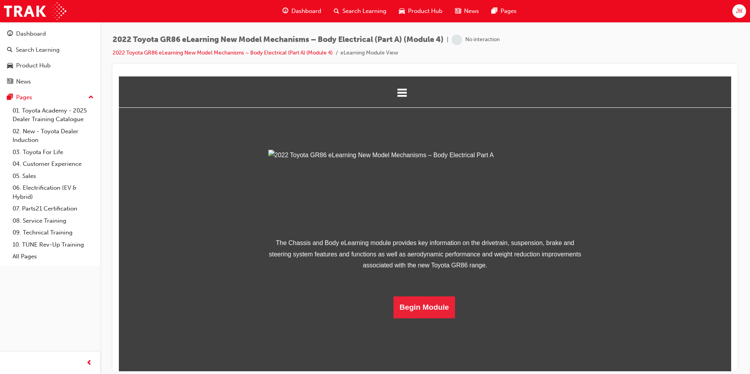
scroll to position [112, 0]
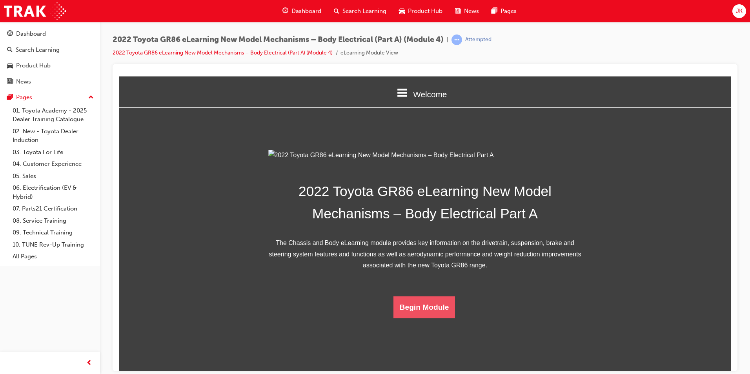
click at [433, 318] on button "Begin Module" at bounding box center [424, 307] width 62 height 22
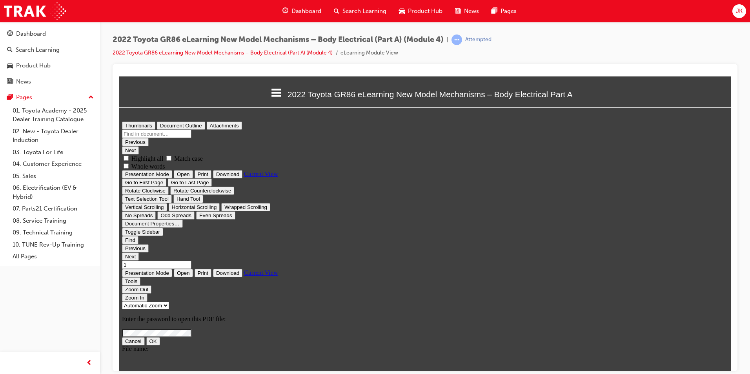
scroll to position [0, 0]
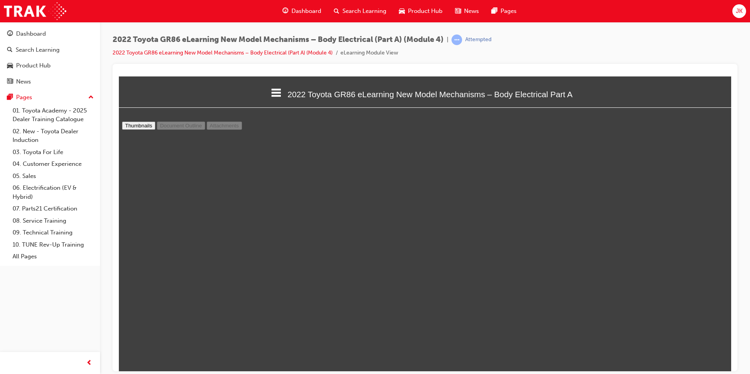
type input "21"
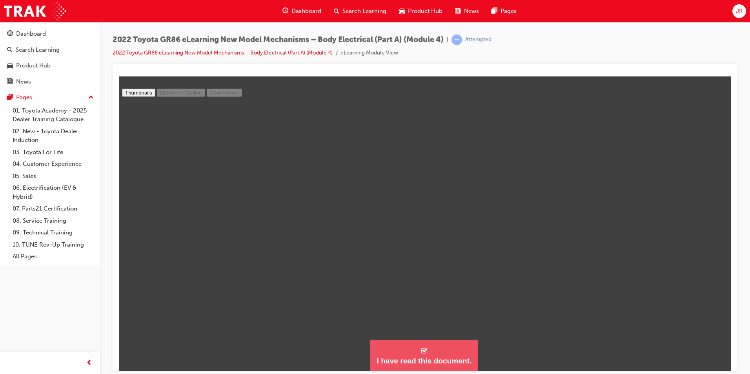
click at [424, 349] on icon "button" at bounding box center [423, 350] width 7 height 7
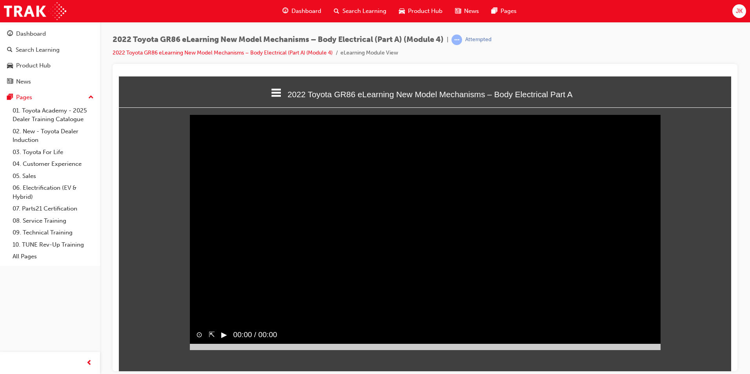
scroll to position [248, 624]
click at [648, 350] on div at bounding box center [425, 347] width 471 height 6
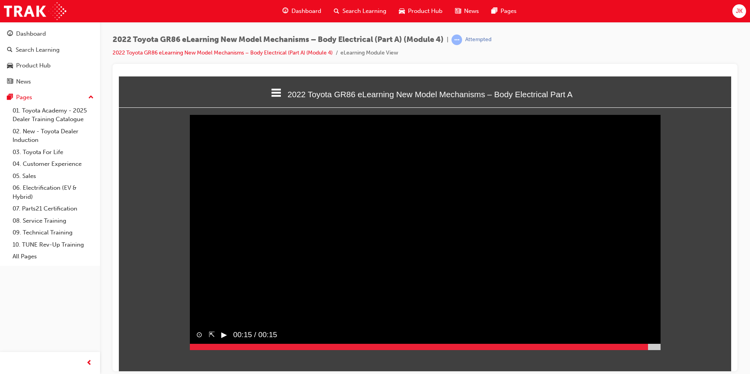
click at [659, 350] on div at bounding box center [425, 347] width 471 height 6
click at [227, 340] on button "▶︎" at bounding box center [224, 334] width 6 height 11
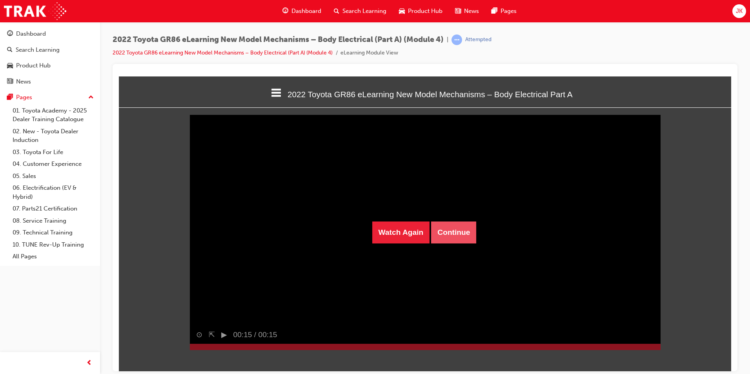
click at [440, 231] on button "Continue" at bounding box center [453, 232] width 45 height 22
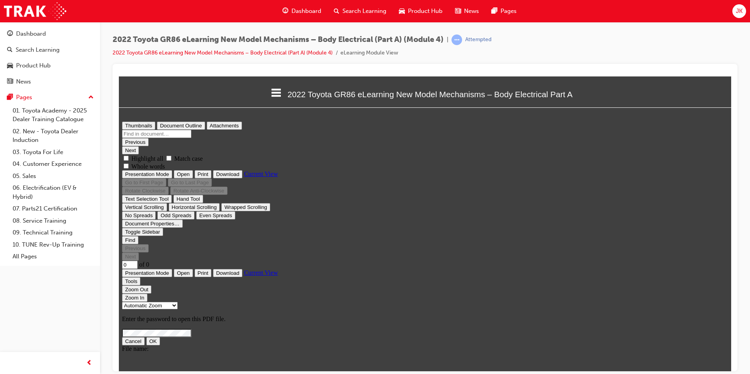
scroll to position [0, 0]
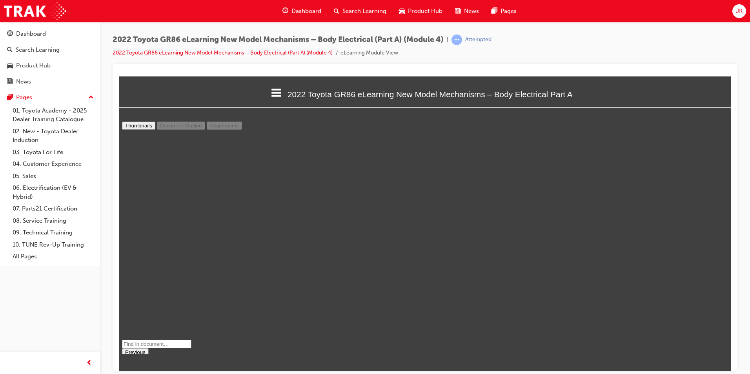
type input "8"
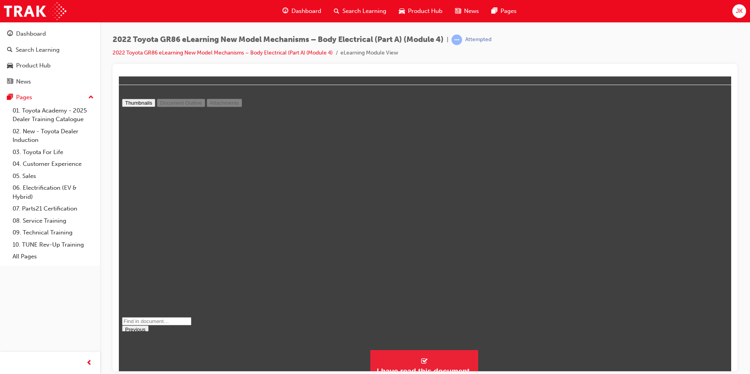
scroll to position [33, 0]
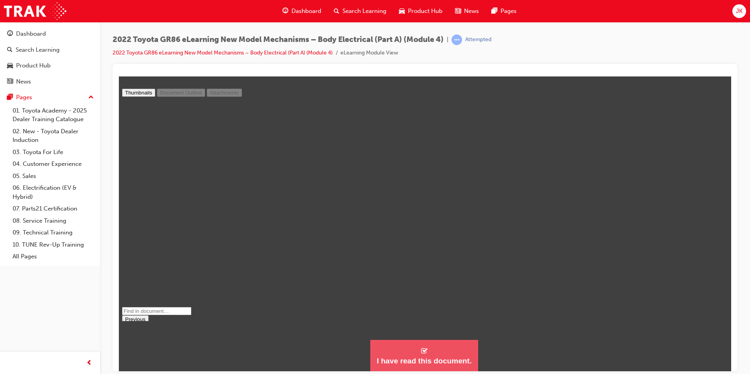
click at [409, 351] on button "I have read this document." at bounding box center [423, 356] width 107 height 32
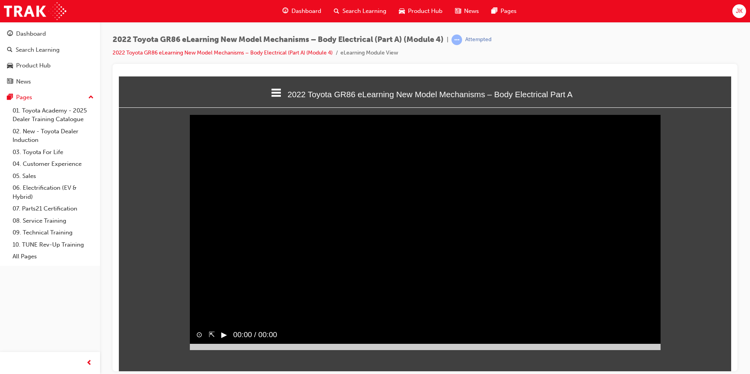
scroll to position [248, 624]
click at [230, 344] on span "00:00 / 01:04" at bounding box center [252, 335] width 50 height 18
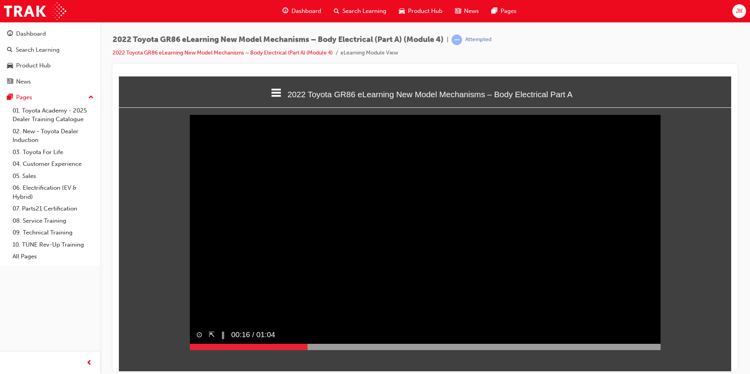
click at [268, 168] on video "Sorry, your browser does not support embedded videos. Download Instead" at bounding box center [425, 232] width 471 height 235
click at [232, 344] on span "00:16 / 01:04" at bounding box center [252, 335] width 50 height 18
drag, startPoint x: 511, startPoint y: 332, endPoint x: 458, endPoint y: 311, distance: 56.5
click at [458, 311] on video "Sorry, your browser does not support embedded videos. Download Instead" at bounding box center [425, 232] width 471 height 235
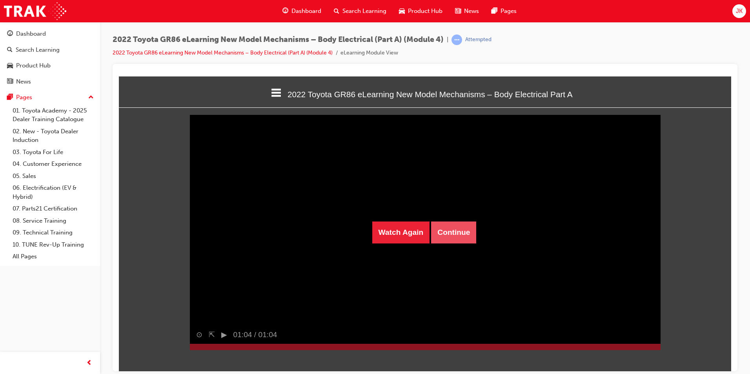
click at [454, 228] on button "Continue" at bounding box center [453, 232] width 45 height 22
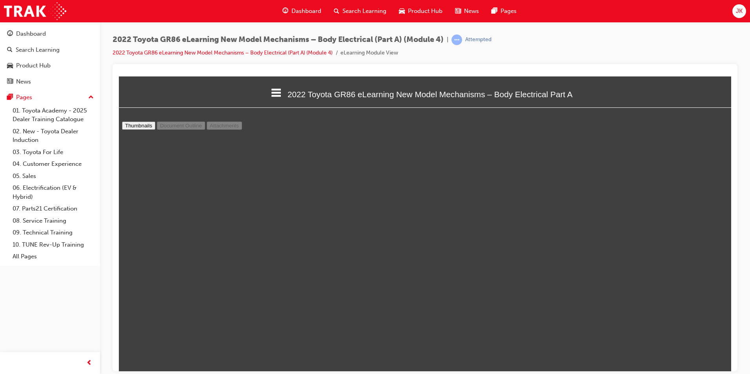
scroll to position [3142, 0]
type input "30"
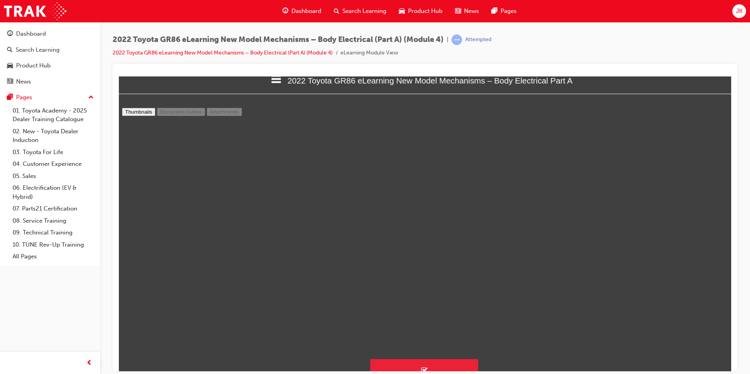
scroll to position [33, 0]
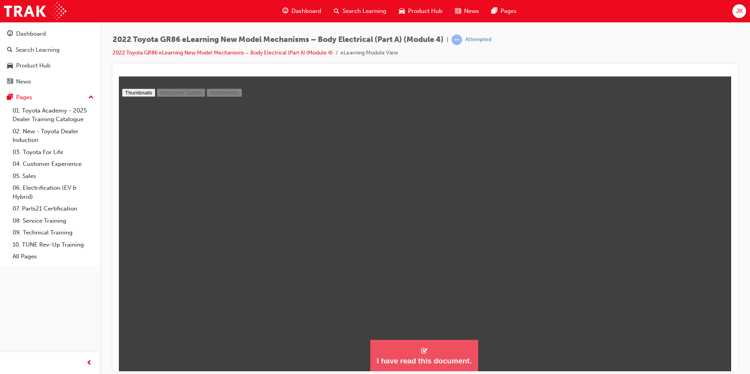
click at [411, 364] on div "I have read this document." at bounding box center [424, 360] width 95 height 9
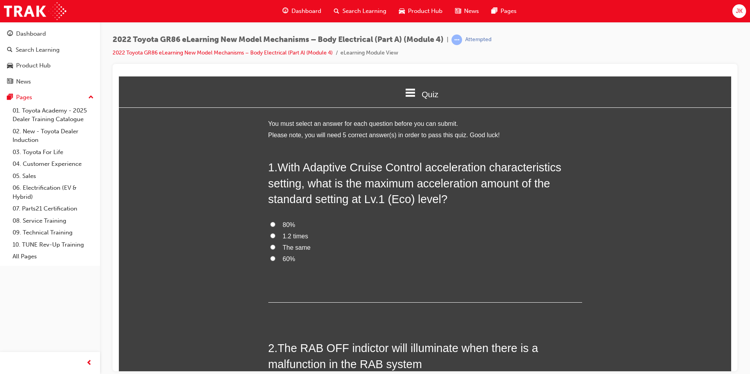
scroll to position [912, 619]
click at [733, 13] on div "JK" at bounding box center [739, 11] width 14 height 14
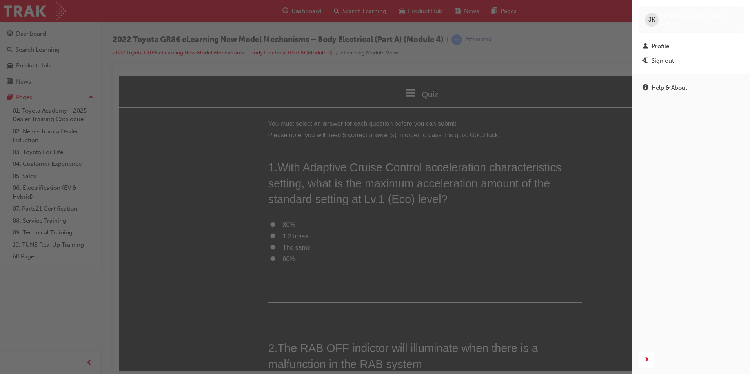
drag, startPoint x: 508, startPoint y: 187, endPoint x: 391, endPoint y: 111, distance: 139.8
click at [508, 187] on div "button" at bounding box center [316, 187] width 632 height 374
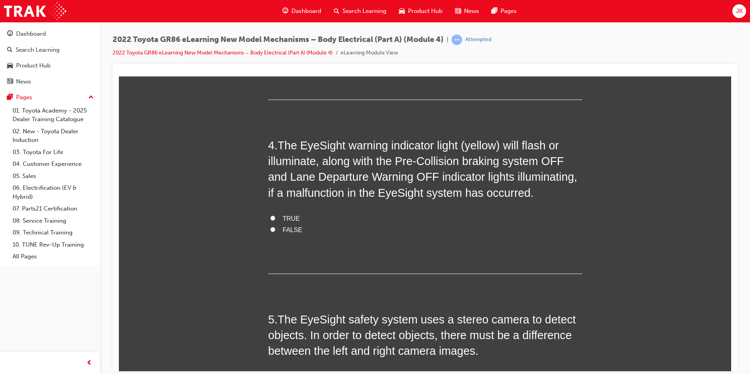
scroll to position [411, 0]
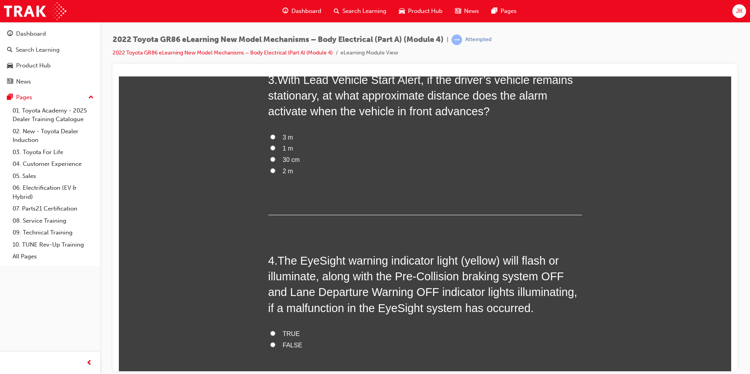
click at [739, 11] on span "JK" at bounding box center [739, 11] width 7 height 9
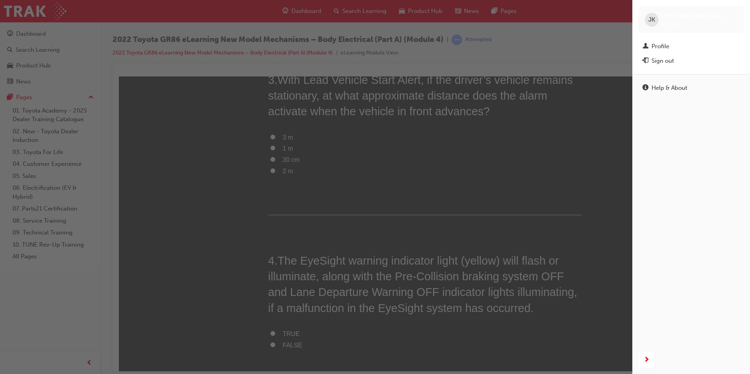
click at [668, 67] on button "Sign out" at bounding box center [691, 61] width 105 height 15
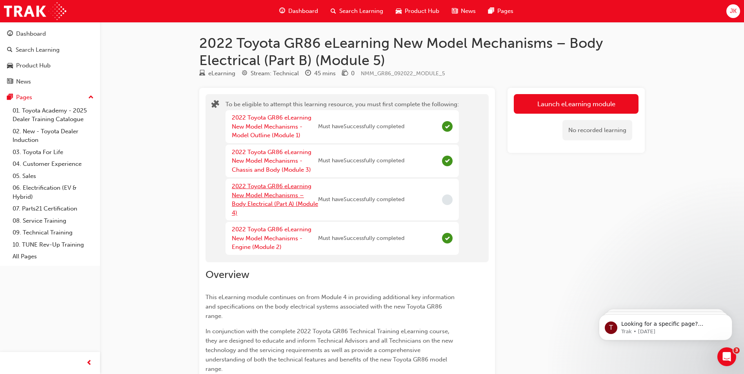
click at [278, 193] on link "2022 Toyota GR86 eLearning New Model Mechanisms – Body Electrical (Part A) (Mod…" at bounding box center [275, 200] width 86 height 34
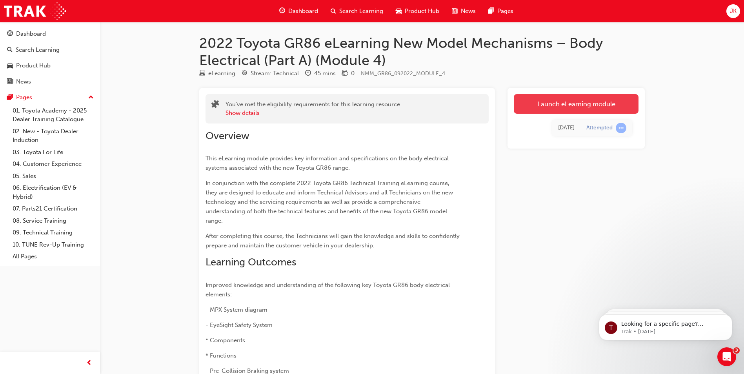
click at [542, 106] on link "Launch eLearning module" at bounding box center [576, 104] width 125 height 20
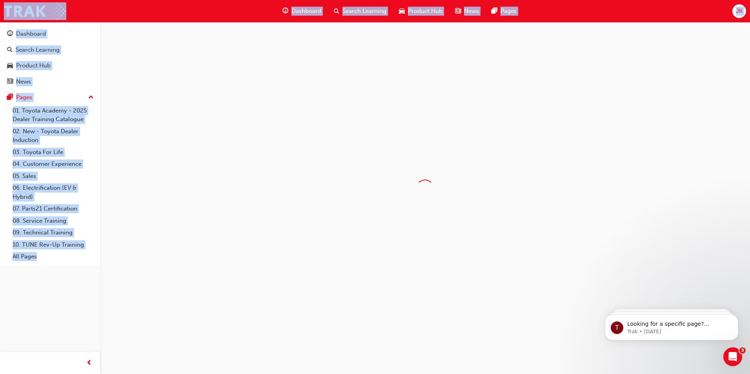
click at [542, 106] on div at bounding box center [425, 188] width 650 height 333
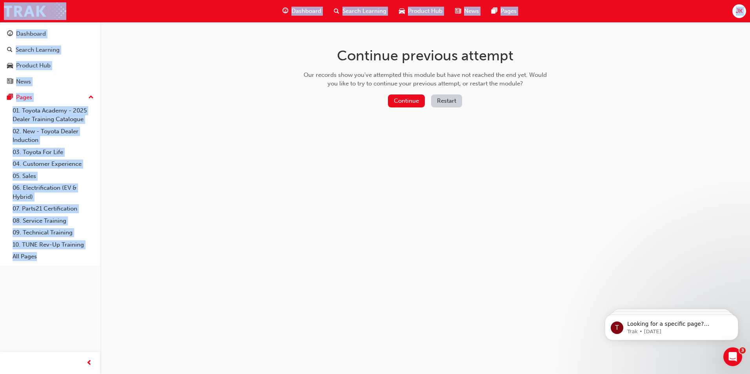
click at [458, 110] on div "Continue previous attempt Our records show you've attempted this module but hav…" at bounding box center [425, 79] width 255 height 114
click at [450, 104] on button "Restart" at bounding box center [446, 101] width 31 height 13
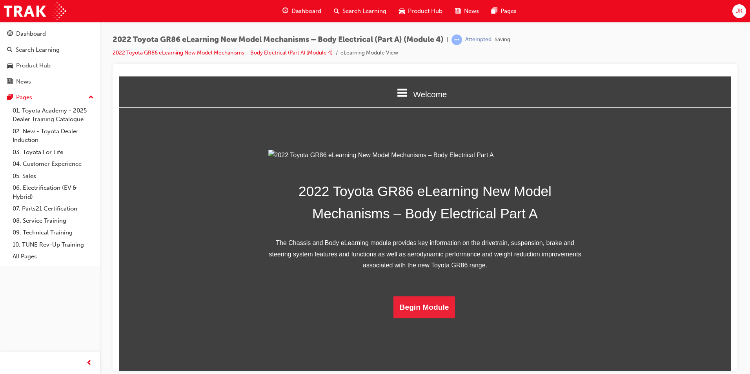
drag, startPoint x: 241, startPoint y: 153, endPoint x: 245, endPoint y: 153, distance: 3.9
click at [245, 153] on div "2022 Toyota GR86 eLearning New Model Mechanisms – Body Electrical Part A The Ch…" at bounding box center [425, 233] width 612 height 169
click at [416, 318] on button "Begin Module" at bounding box center [424, 307] width 62 height 22
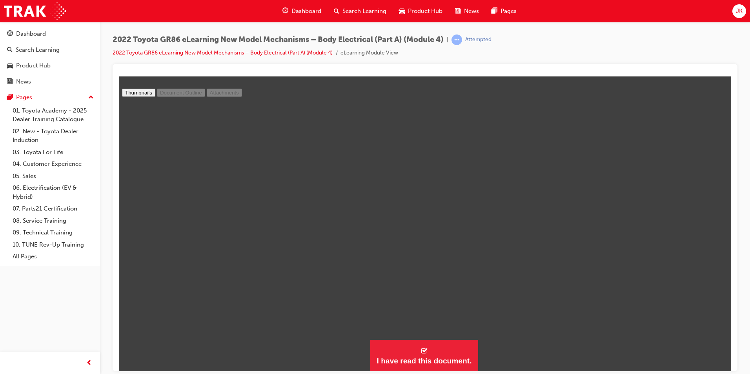
scroll to position [4400, 0]
drag, startPoint x: 526, startPoint y: 220, endPoint x: 527, endPoint y: 215, distance: 4.8
type input "5"
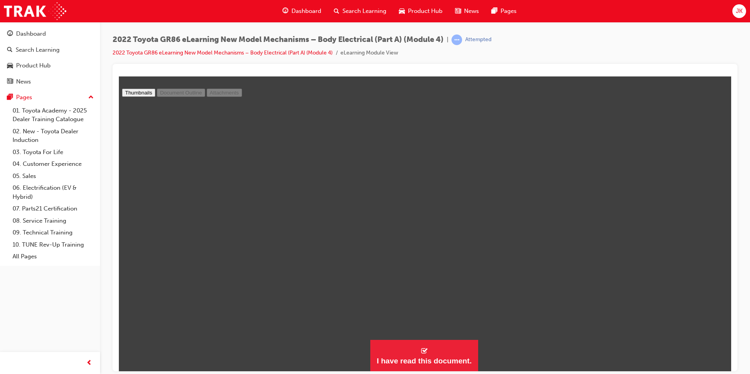
click at [734, 10] on div "JK" at bounding box center [739, 11] width 14 height 14
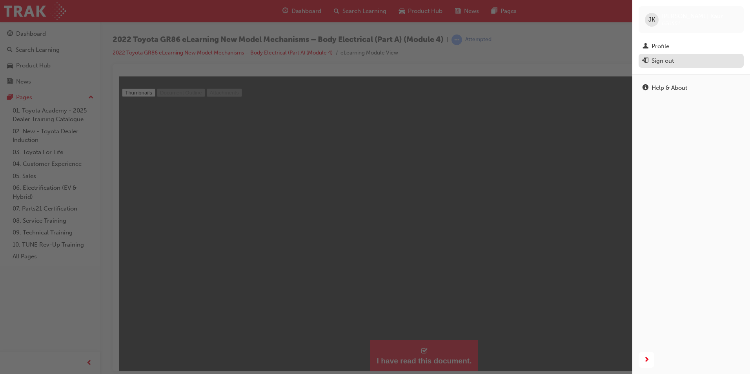
click at [655, 61] on div "Sign out" at bounding box center [662, 60] width 22 height 9
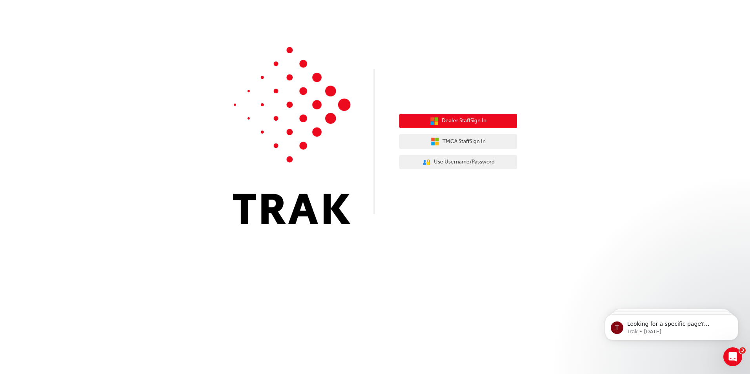
click at [490, 118] on button "Dealer Staff Sign In" at bounding box center [458, 121] width 118 height 15
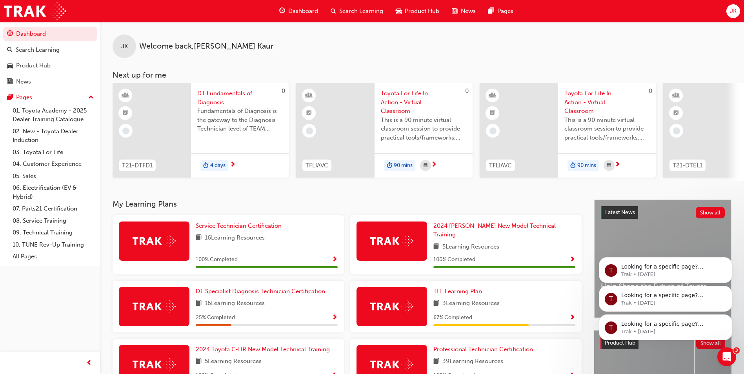
click at [606, 312] on div "T Looking for a specific page? Technical, Toyota Network Training, Technical Tr…" at bounding box center [665, 299] width 133 height 26
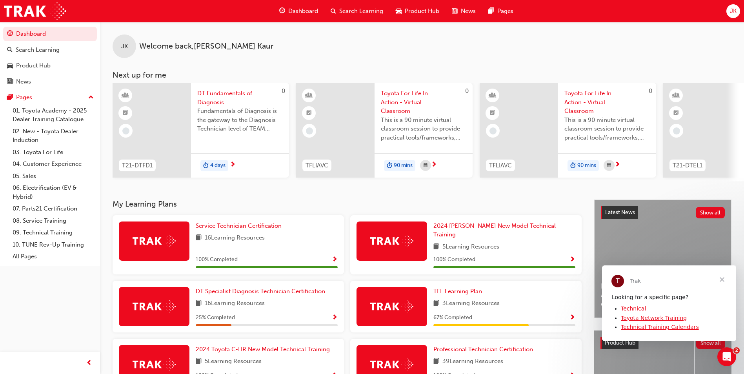
click at [733, 9] on span "JK" at bounding box center [733, 11] width 7 height 9
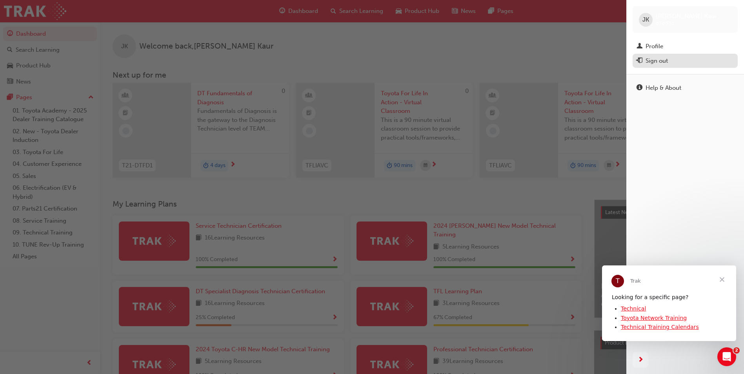
click at [662, 66] on button "Sign out" at bounding box center [685, 61] width 105 height 15
